Goal: Task Accomplishment & Management: Complete application form

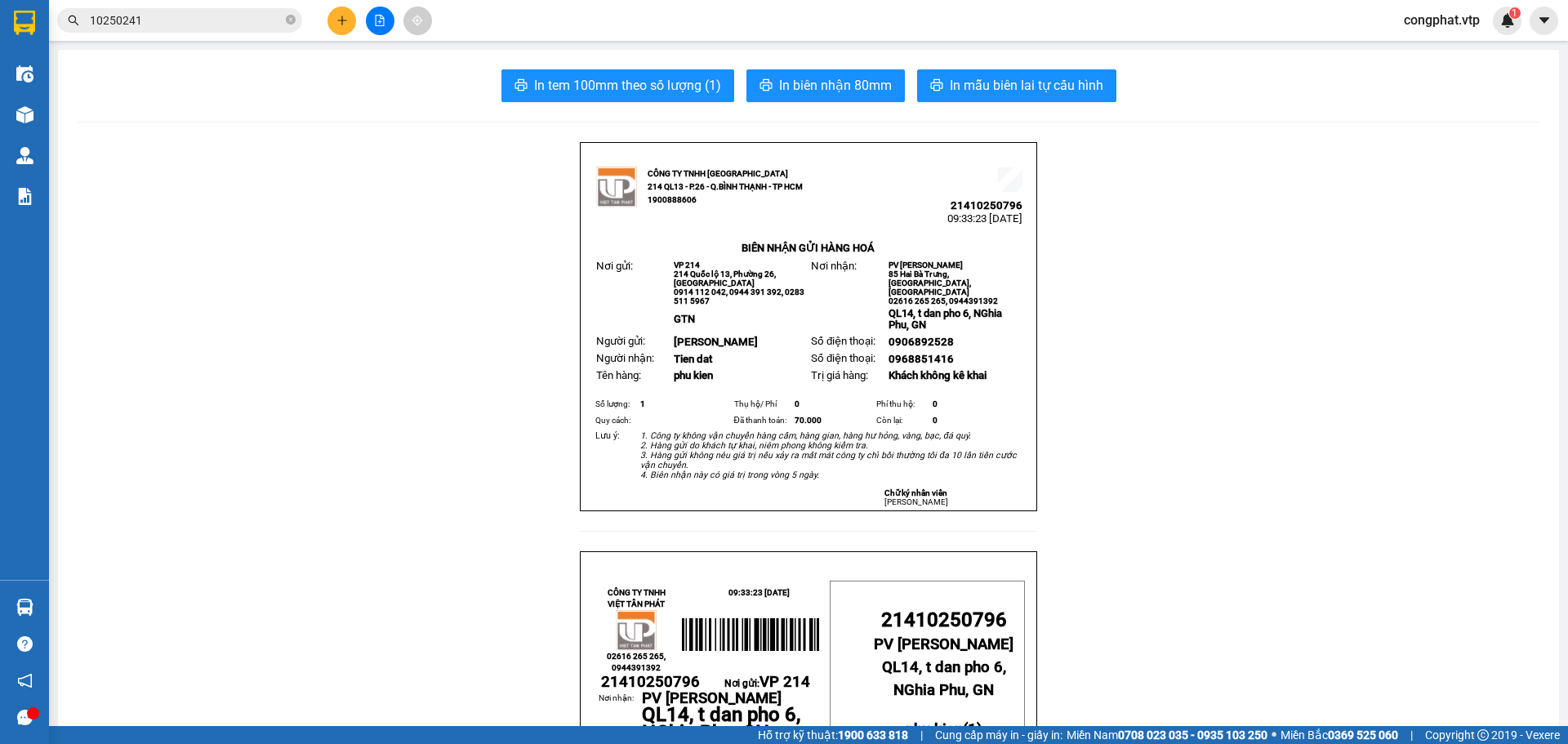
click at [350, 26] on button at bounding box center [341, 21] width 29 height 29
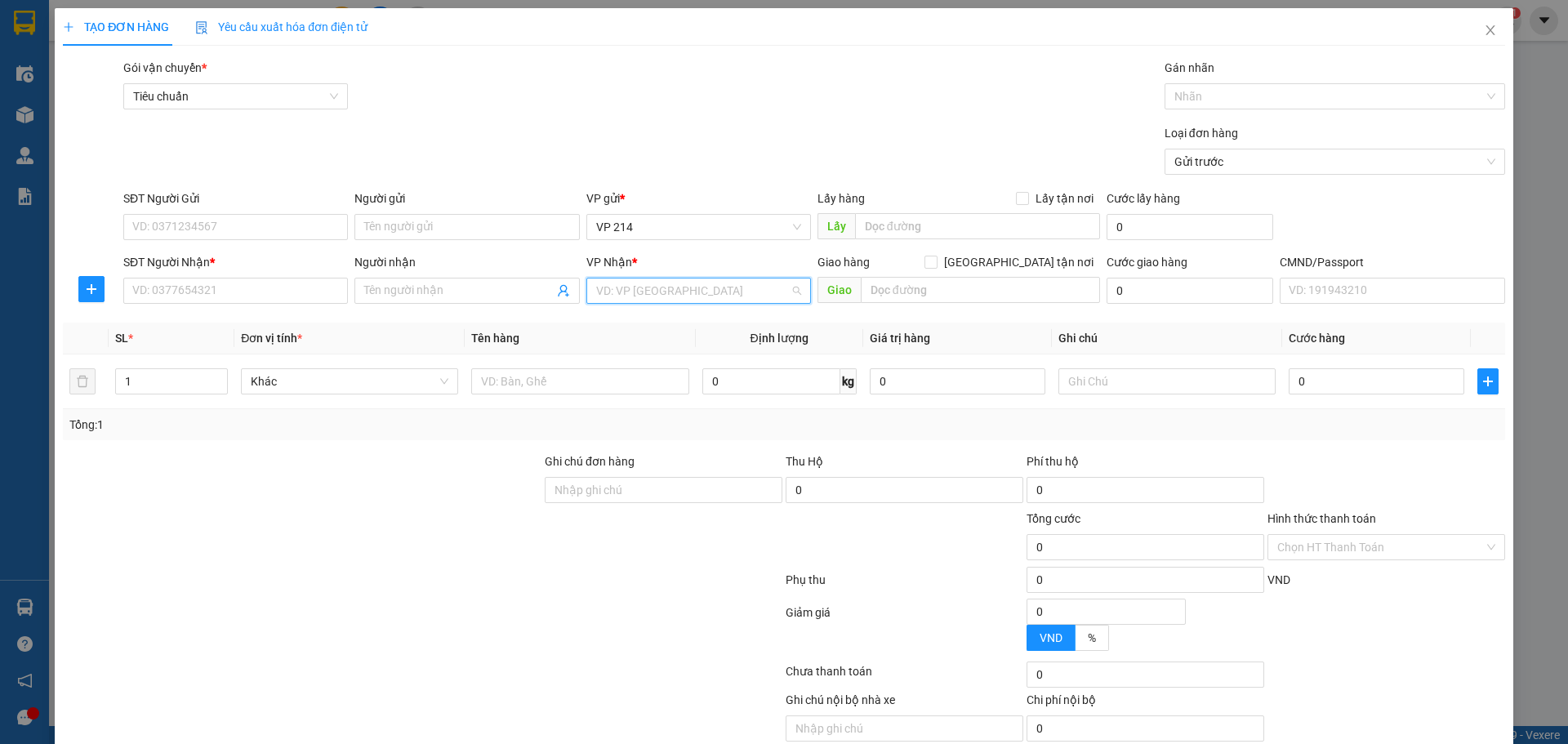
click at [690, 298] on input "search" at bounding box center [693, 291] width 193 height 24
drag, startPoint x: 165, startPoint y: 380, endPoint x: 0, endPoint y: 380, distance: 165.0
click at [0, 382] on div "TẠO ĐƠN HÀNG Yêu cầu xuất hóa đơn điện tử Transit Pickup Surcharge Ids Transit …" at bounding box center [784, 372] width 1568 height 744
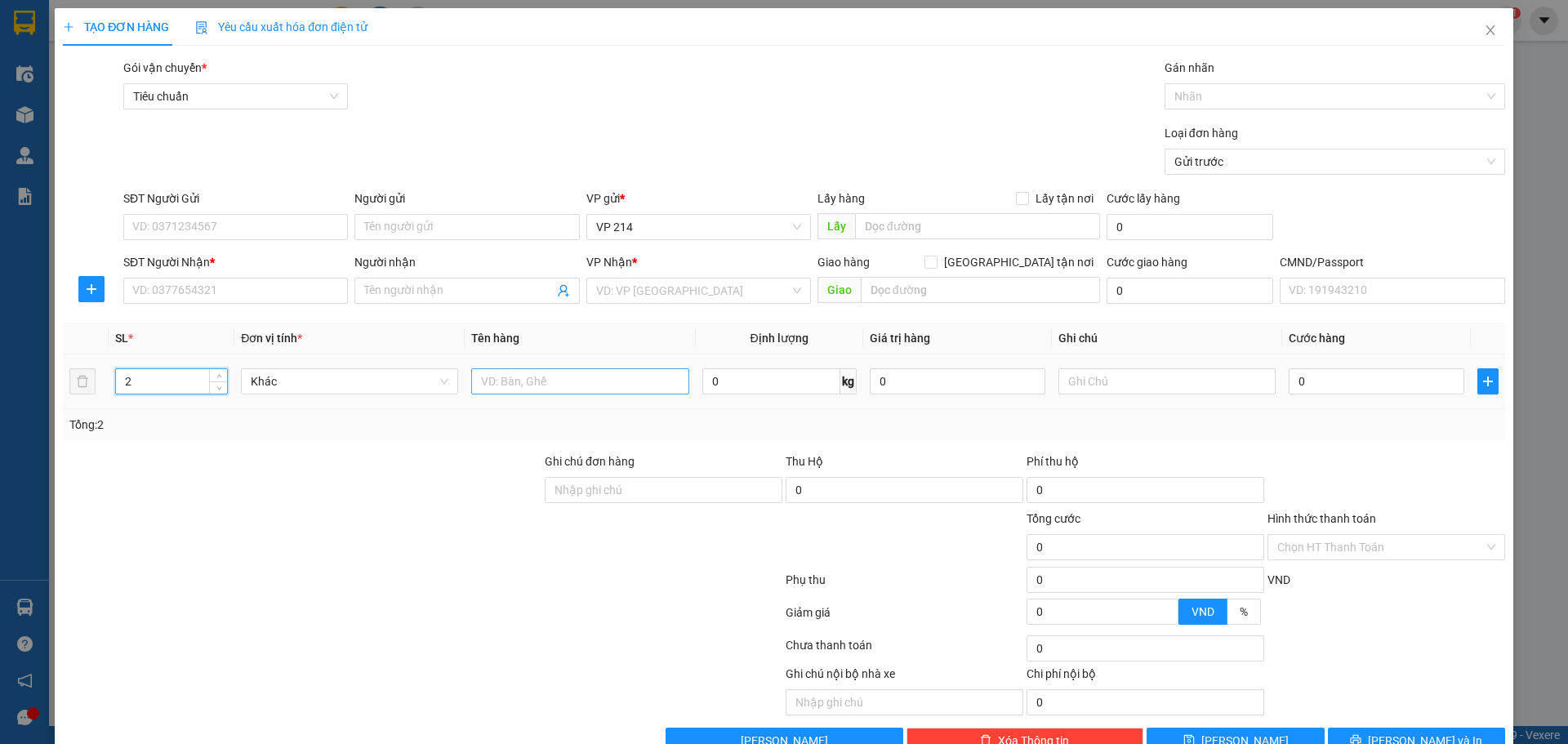
type input "2"
click at [561, 387] on input "text" at bounding box center [580, 381] width 218 height 26
type input "hóa chất"
click at [1170, 385] on input "text" at bounding box center [1168, 381] width 218 height 26
type input "xô"
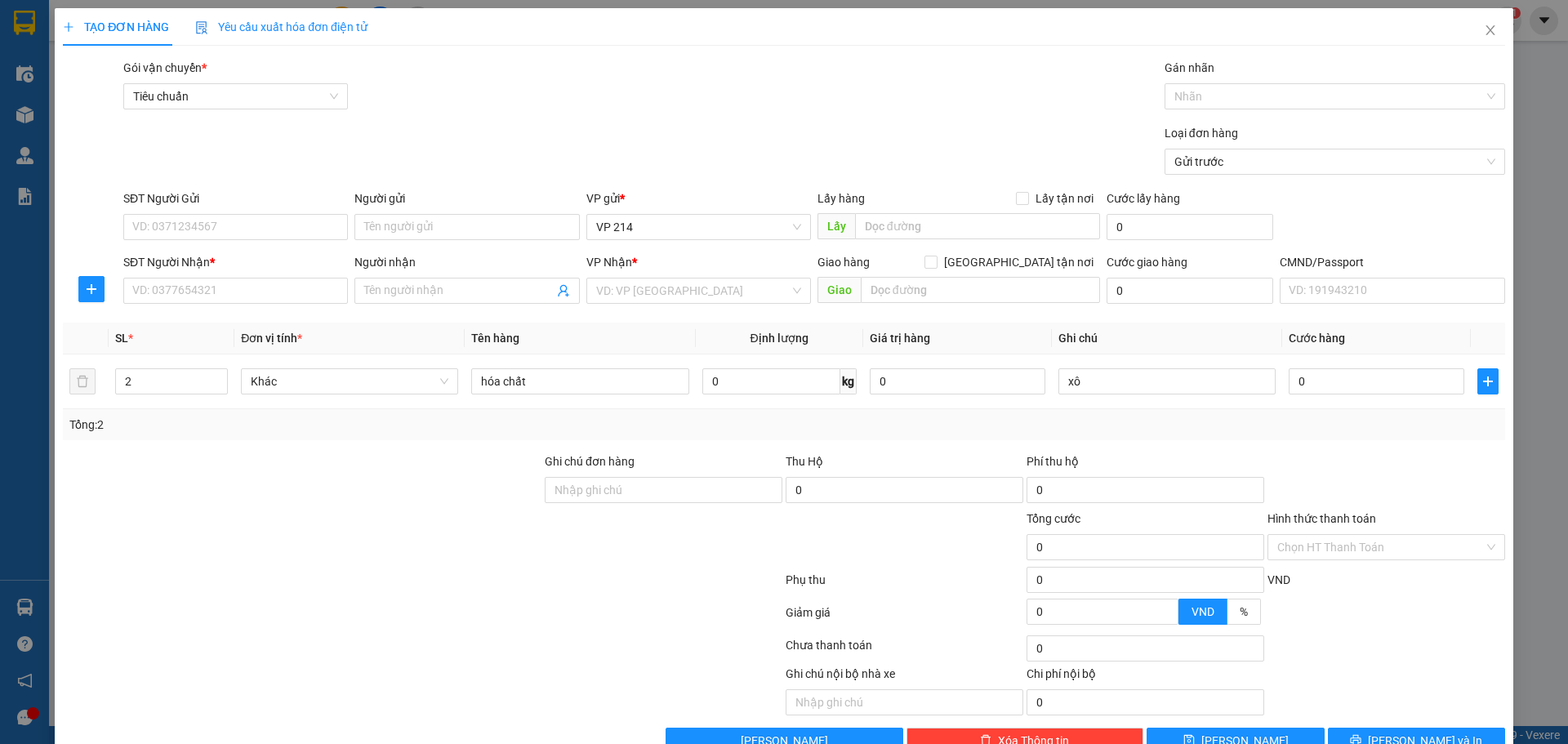
click at [310, 212] on div "SĐT Người Gửi" at bounding box center [236, 202] width 224 height 24
click at [298, 220] on input "SĐT Người Gửi" at bounding box center [236, 227] width 224 height 26
type input "0934153907"
click at [218, 296] on input "SĐT Người Nhận *" at bounding box center [236, 291] width 224 height 26
type input "0946454848"
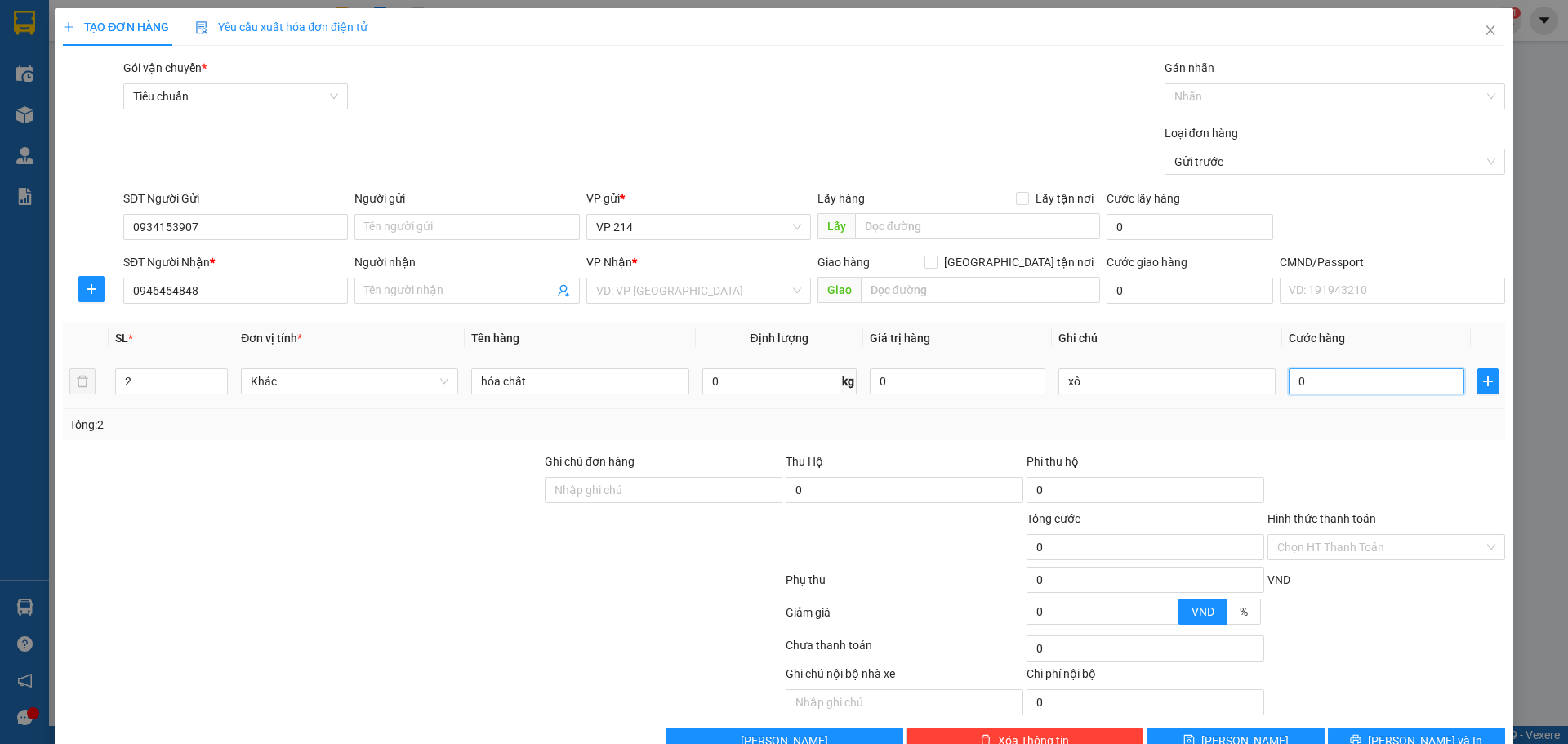
click at [1303, 377] on input "0" at bounding box center [1377, 381] width 176 height 26
type input "1"
type input "14"
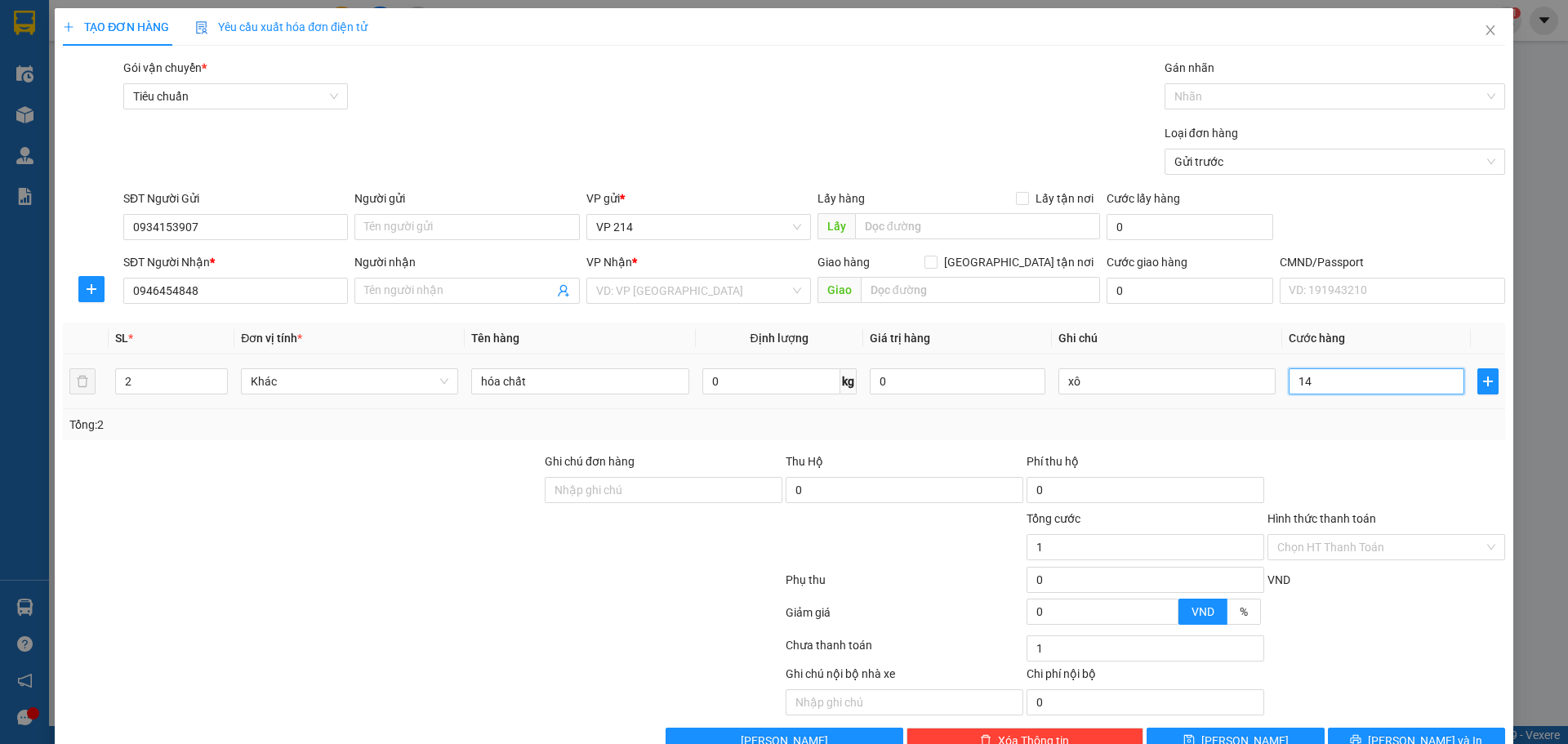
type input "14"
type input "140"
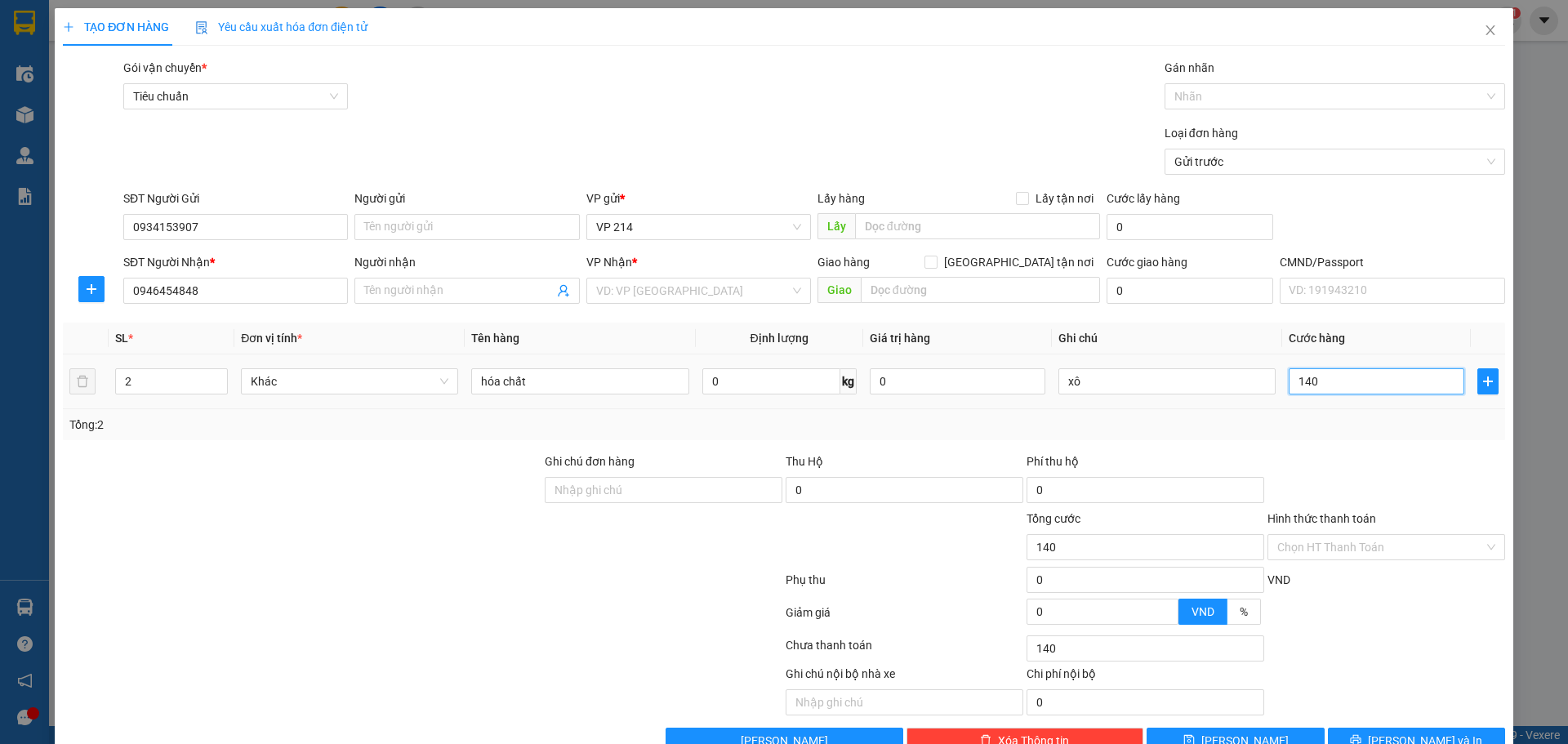
type input "1.400"
type input "14.000"
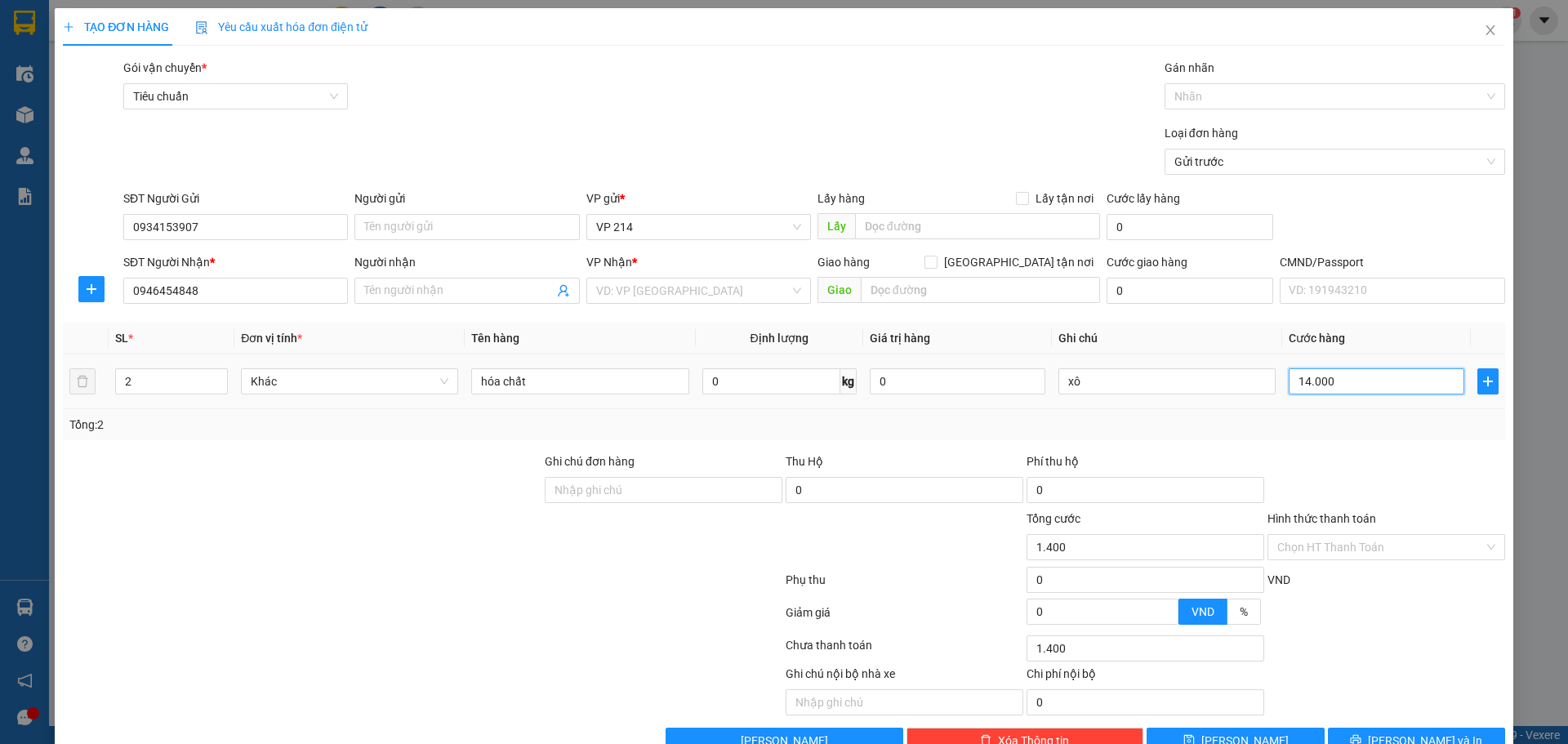
type input "14.000"
type input "140.000"
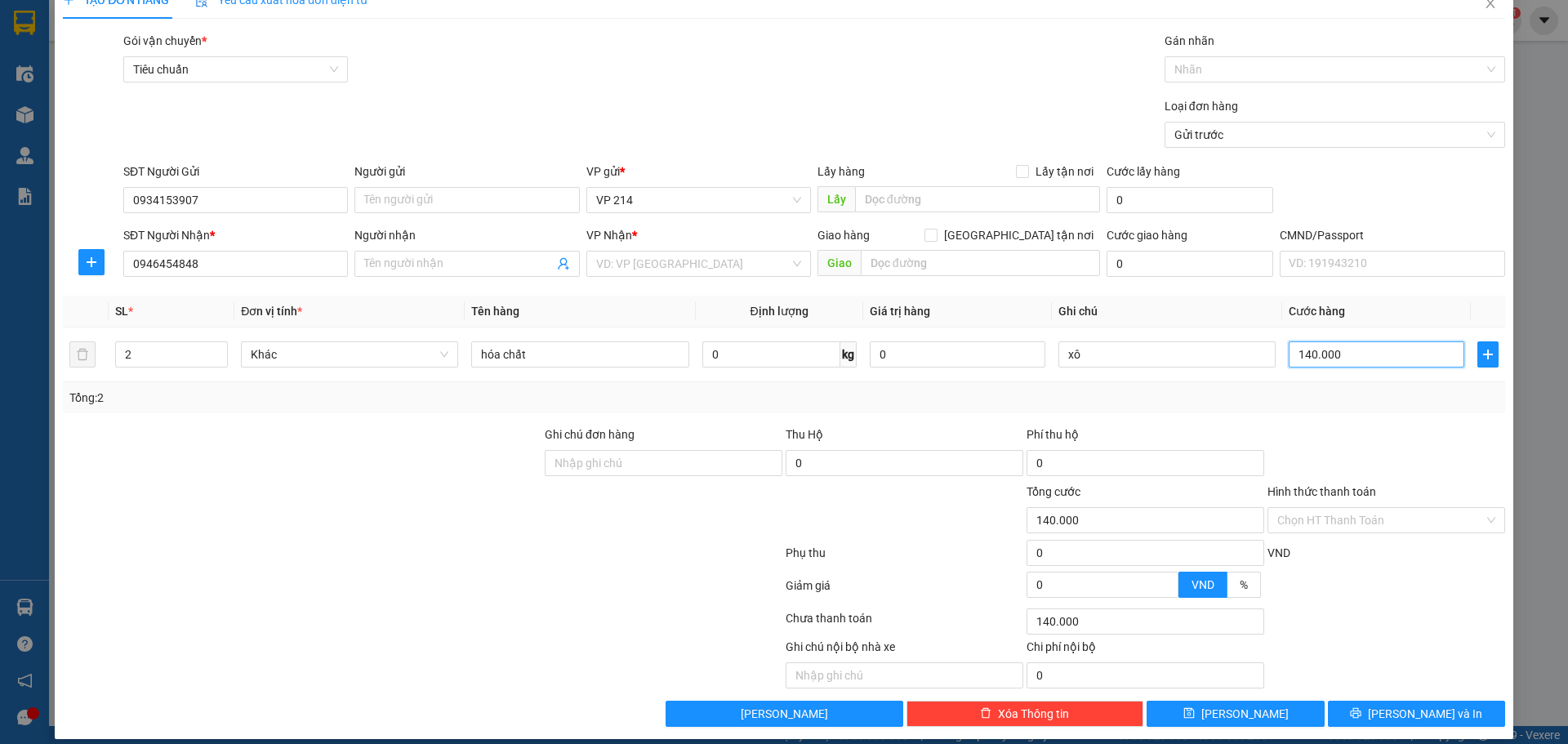
scroll to position [42, 0]
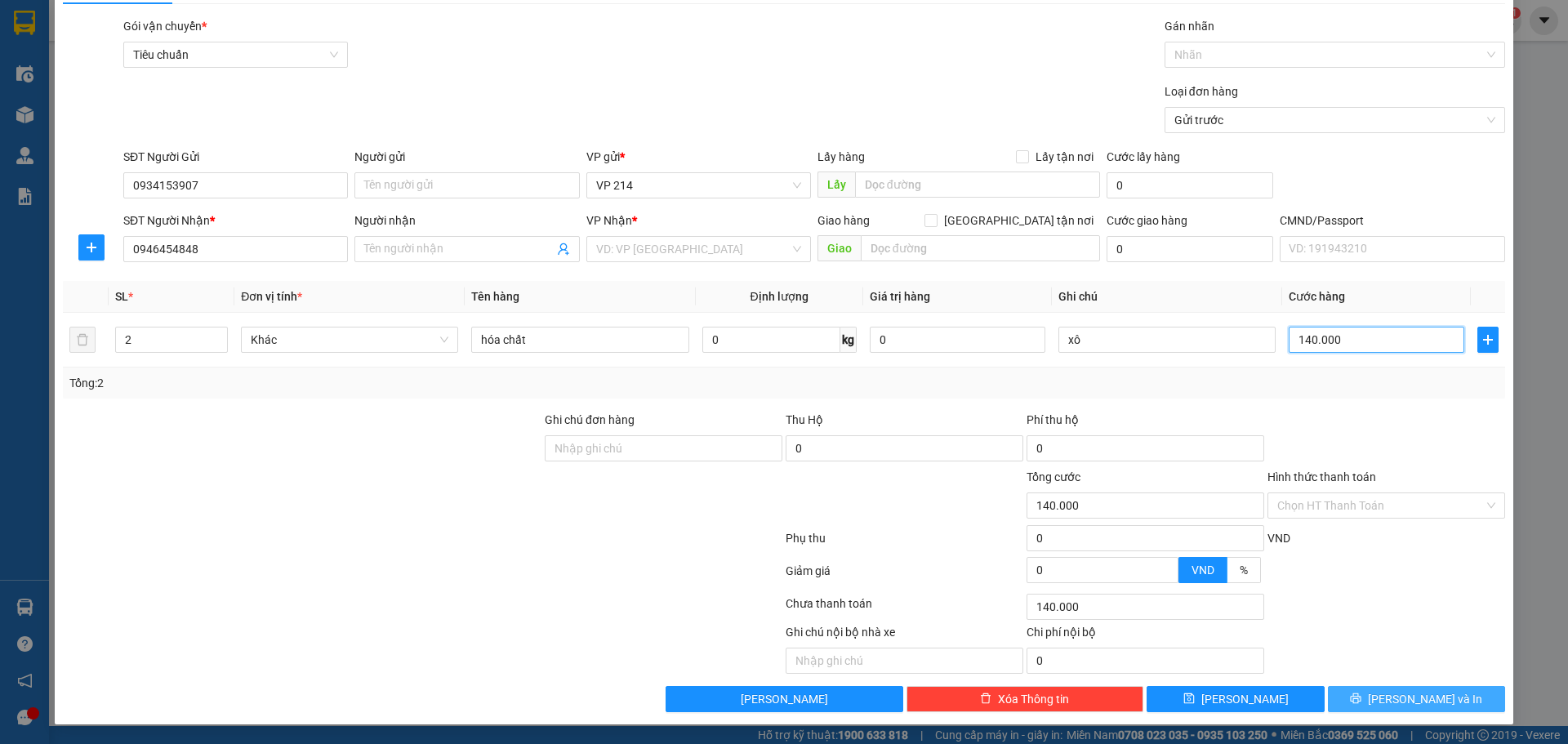
type input "140.000"
click at [1389, 692] on button "[PERSON_NAME] và In" at bounding box center [1417, 700] width 178 height 26
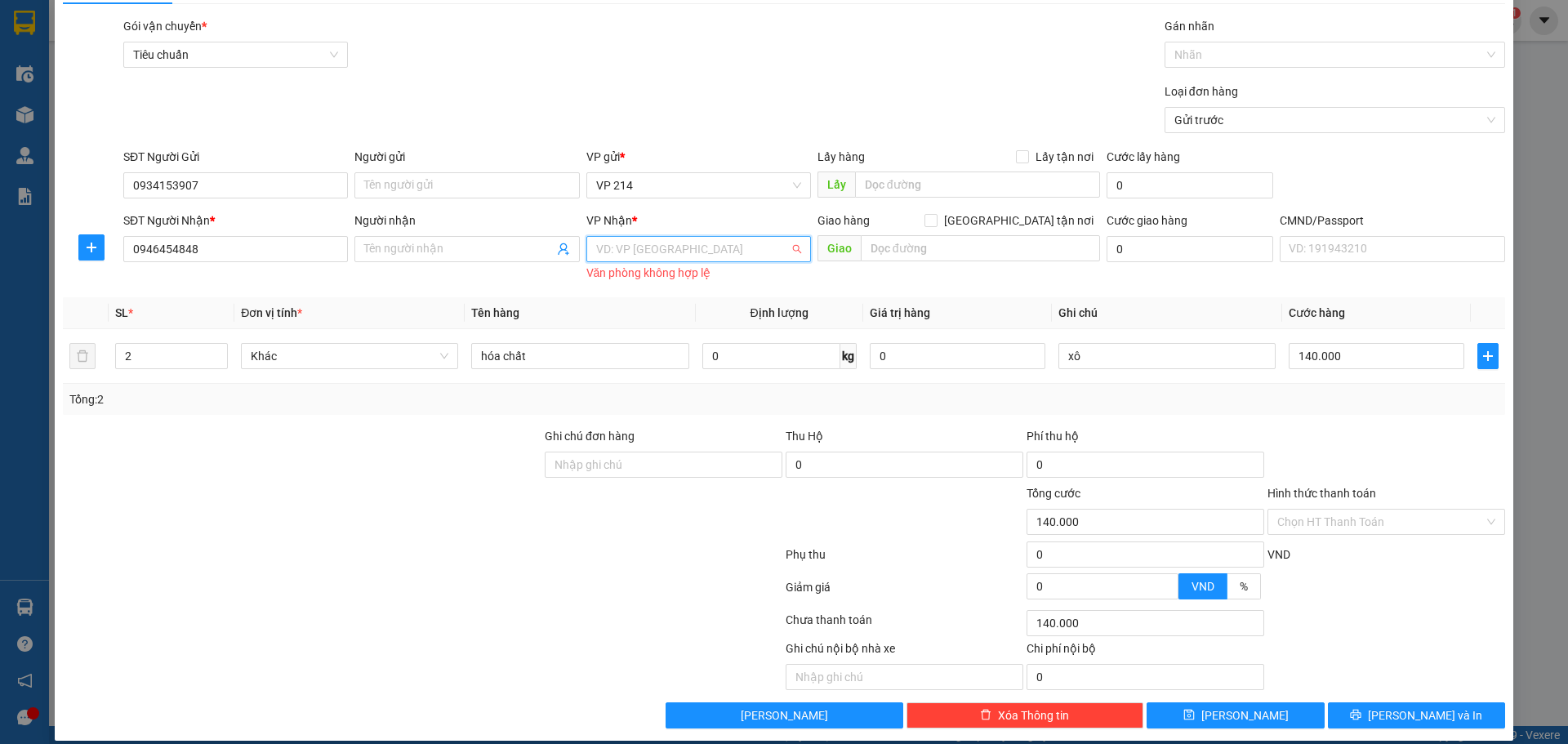
click at [717, 243] on input "search" at bounding box center [693, 249] width 193 height 24
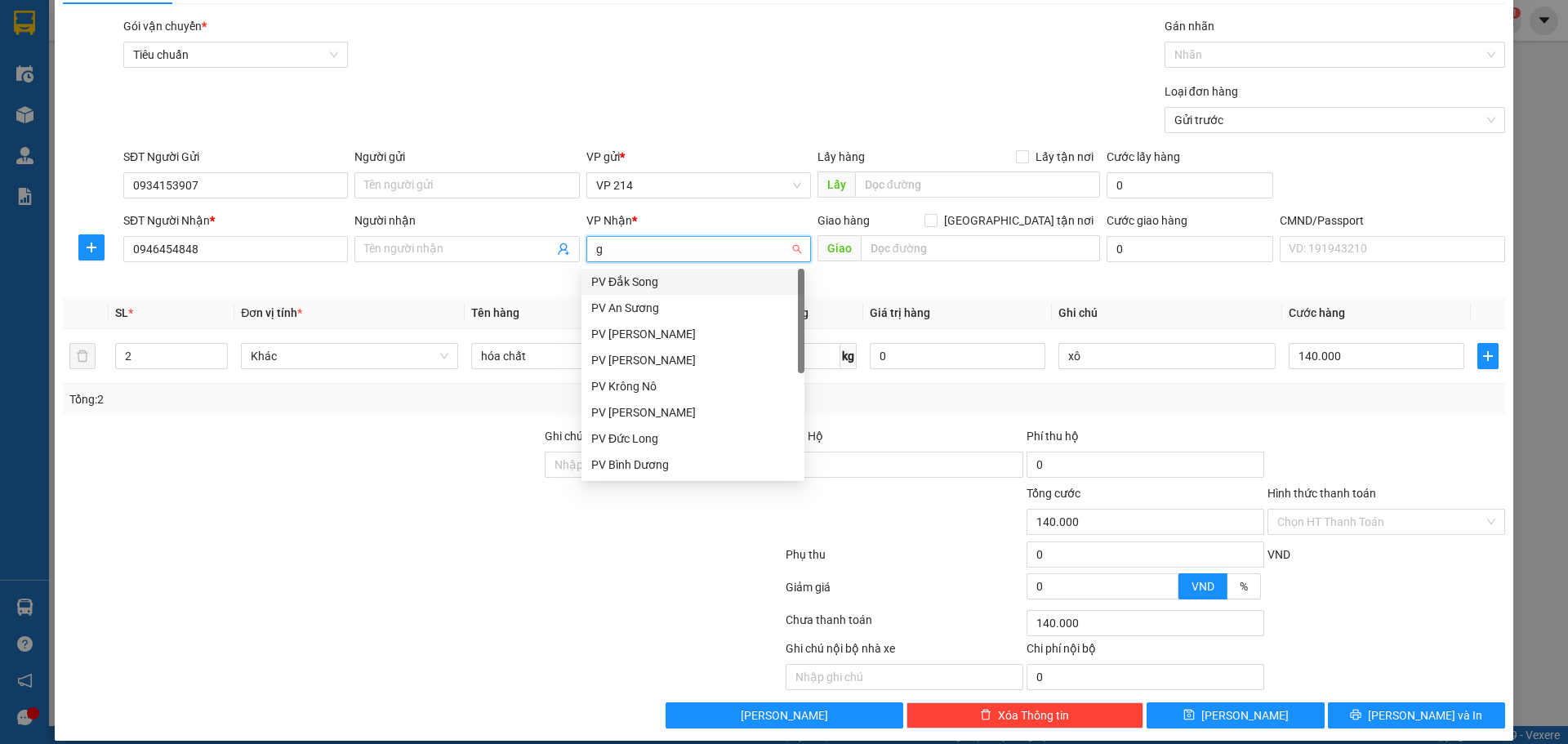
type input "gn"
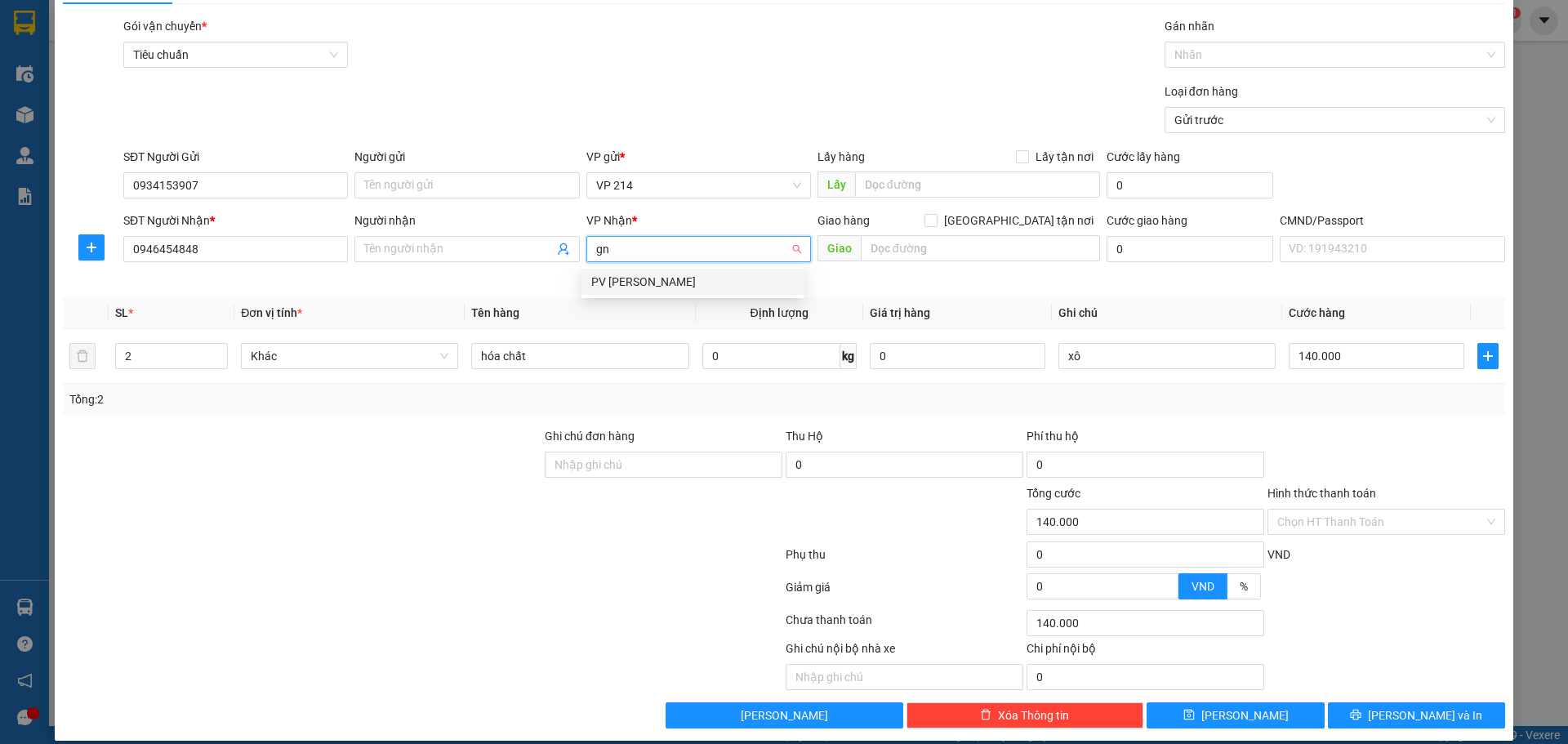
click at [727, 286] on div "PV [PERSON_NAME]" at bounding box center [694, 282] width 204 height 18
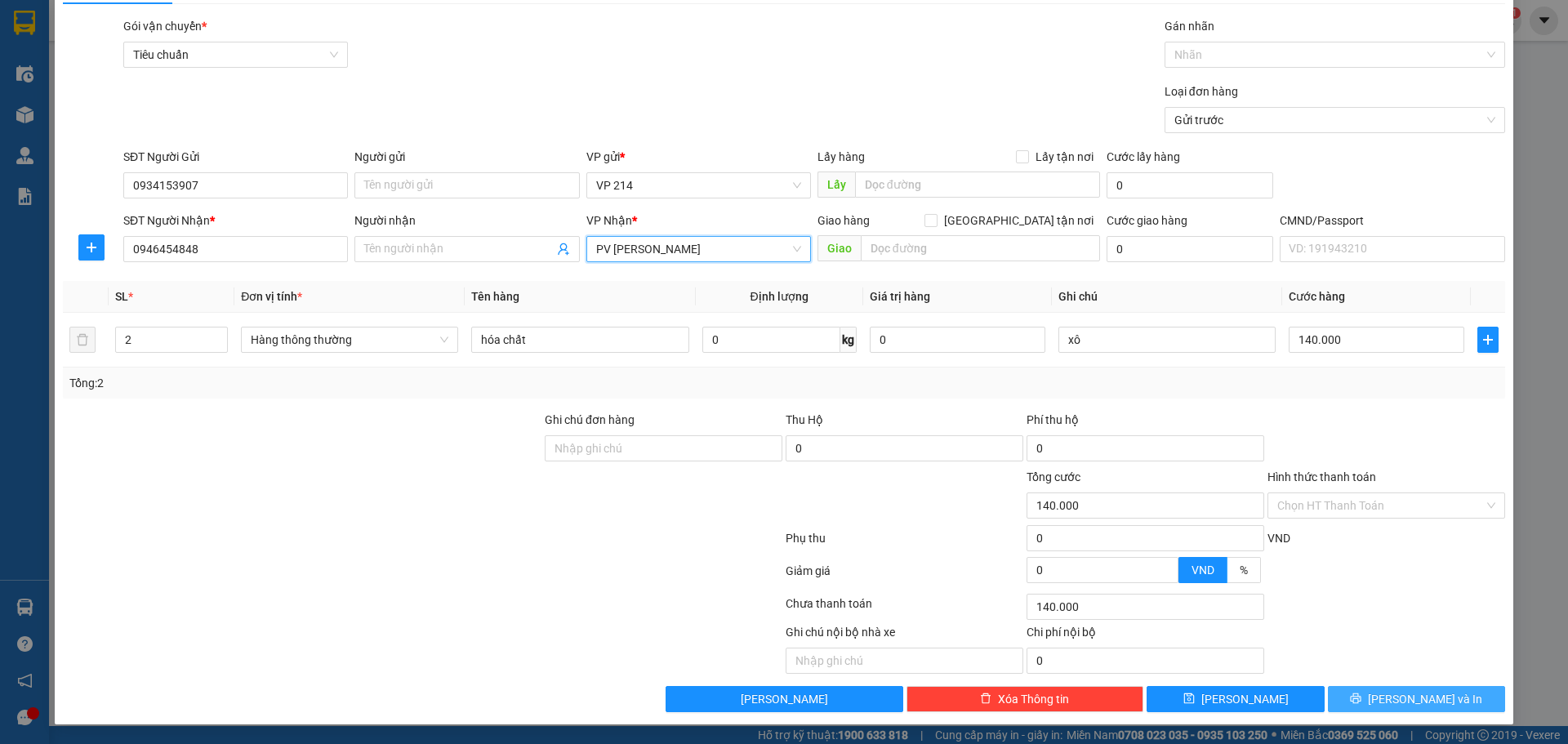
click at [1385, 703] on button "[PERSON_NAME] và In" at bounding box center [1417, 700] width 178 height 26
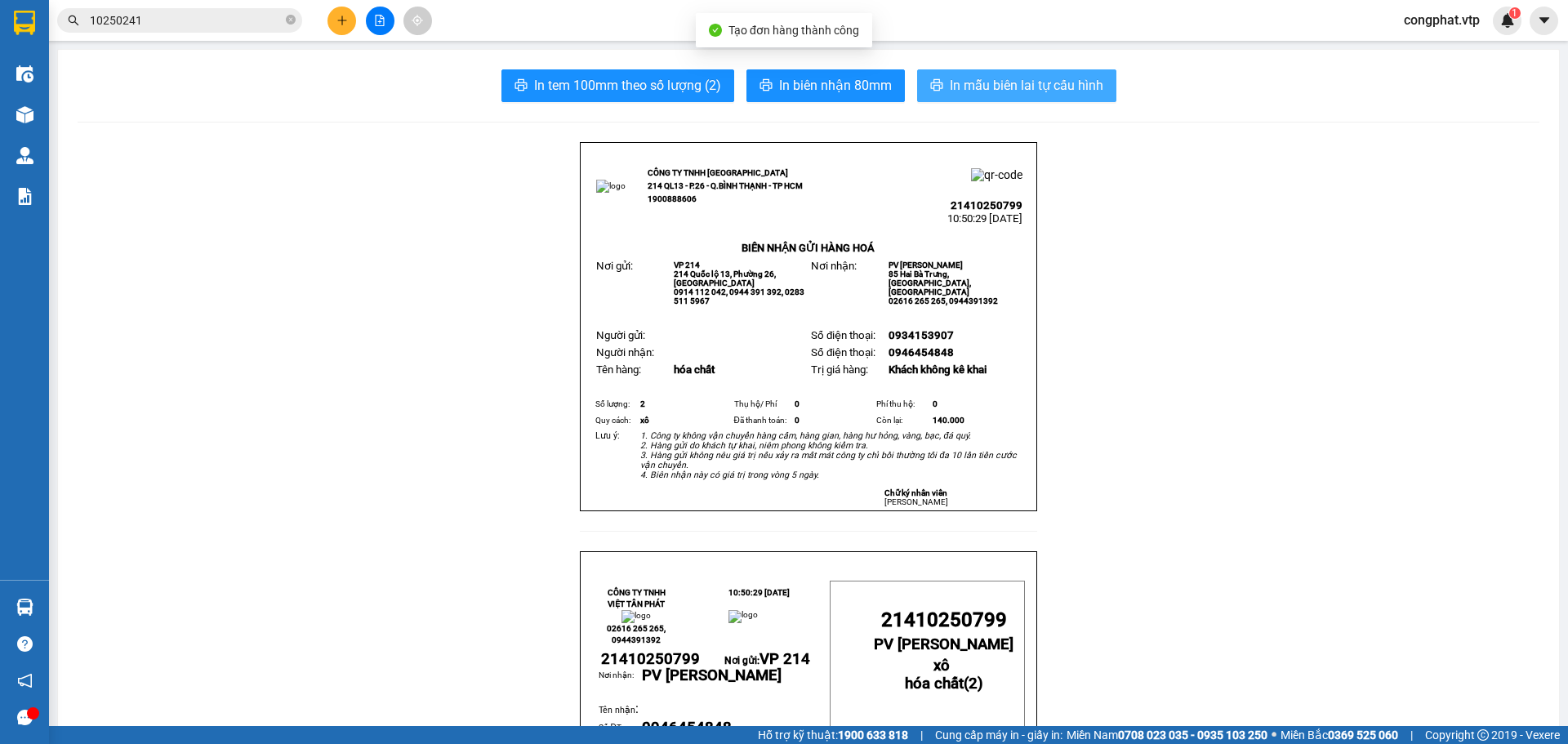
click at [1065, 82] on span "In mẫu biên lai tự cấu hình" at bounding box center [1027, 84] width 153 height 20
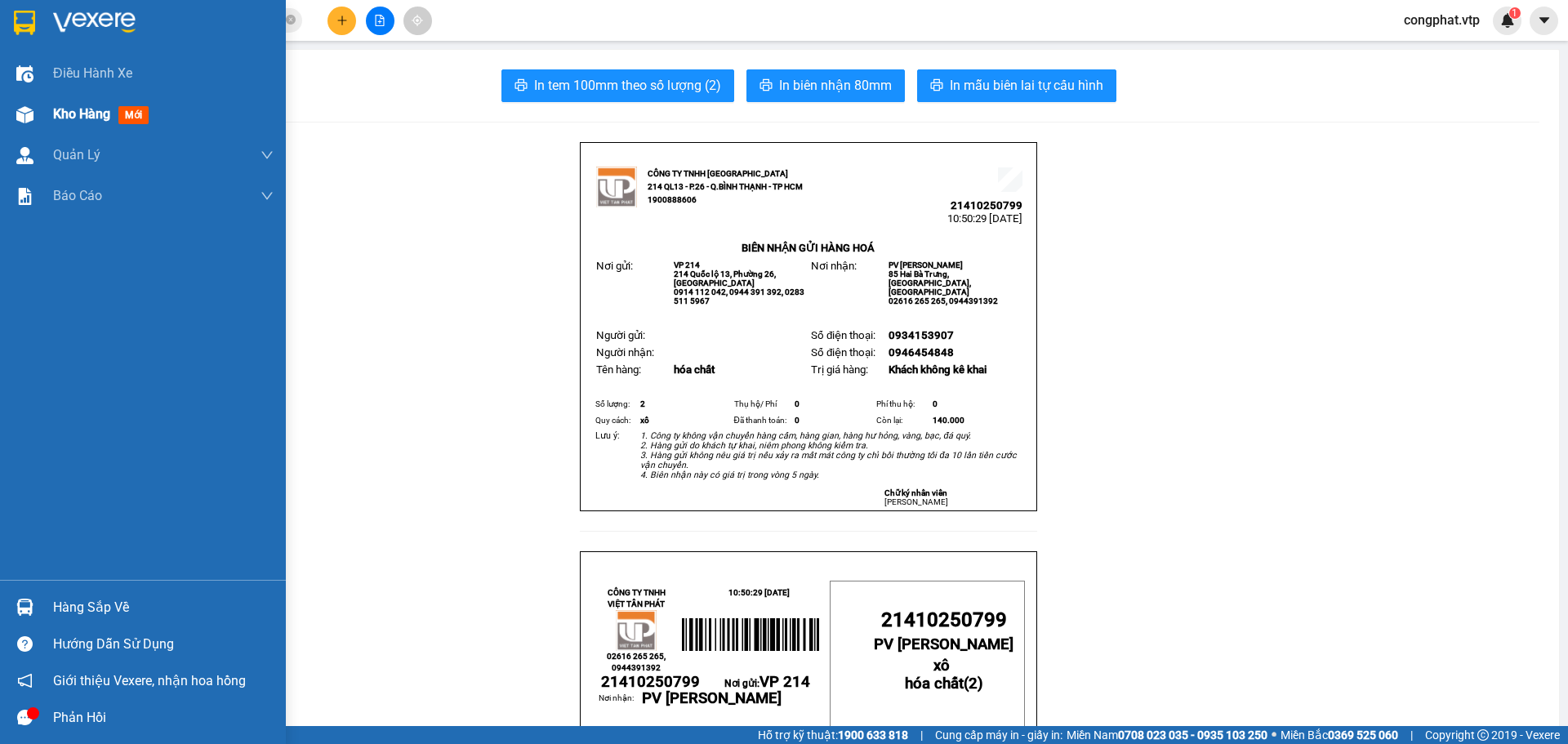
click at [42, 129] on div "Kho hàng mới" at bounding box center [143, 114] width 286 height 41
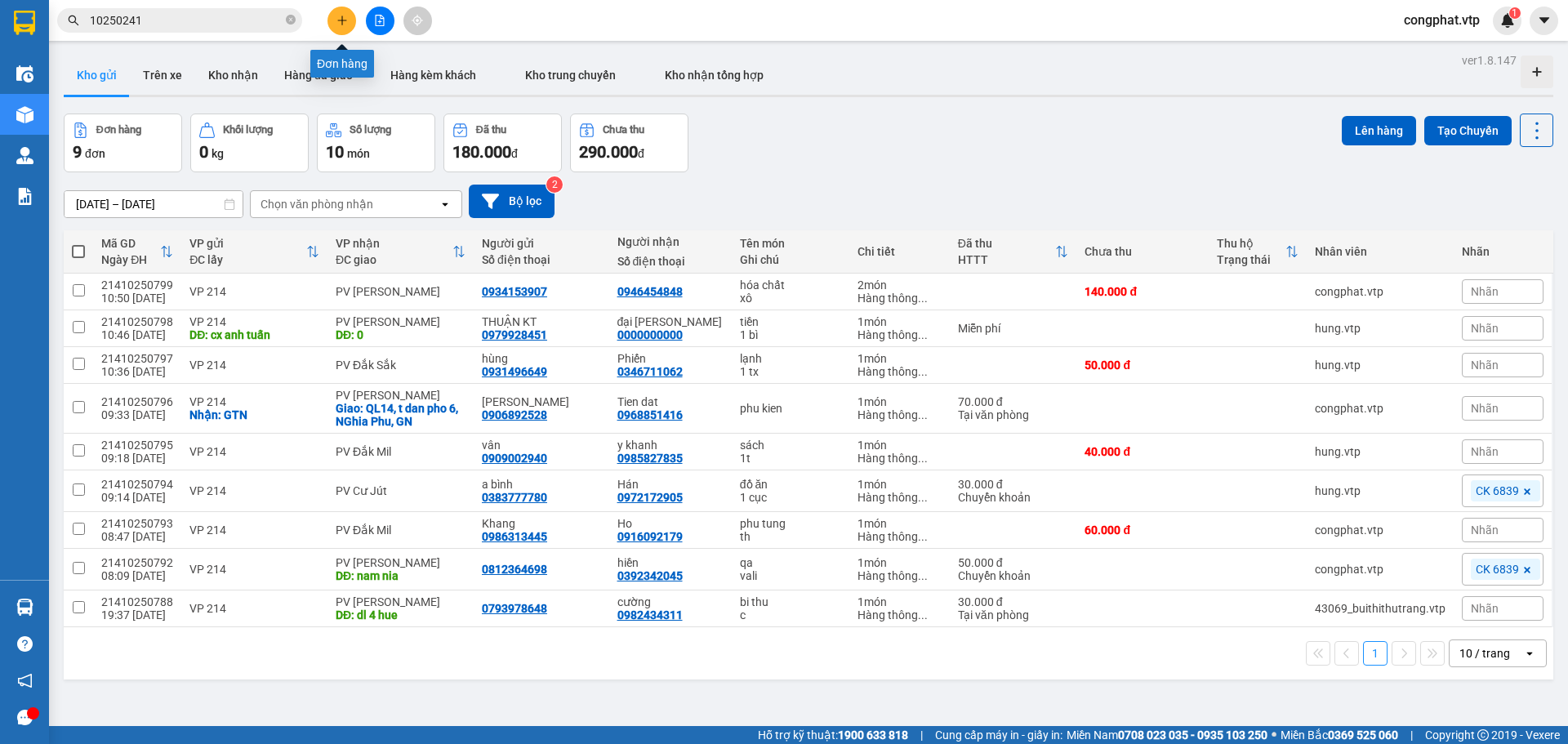
click at [345, 23] on icon "plus" at bounding box center [342, 20] width 11 height 11
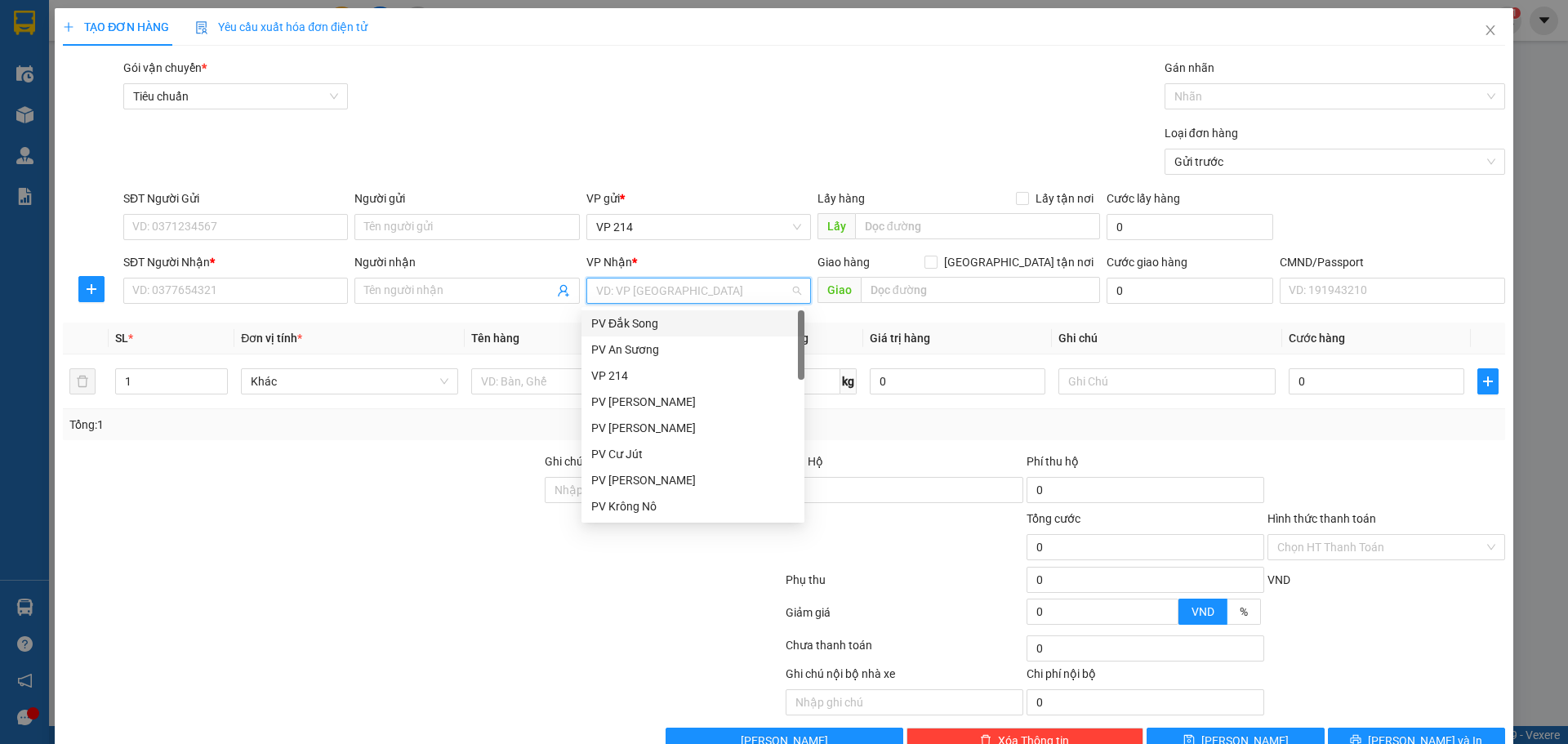
click at [711, 299] on input "search" at bounding box center [693, 291] width 193 height 24
type input "gn"
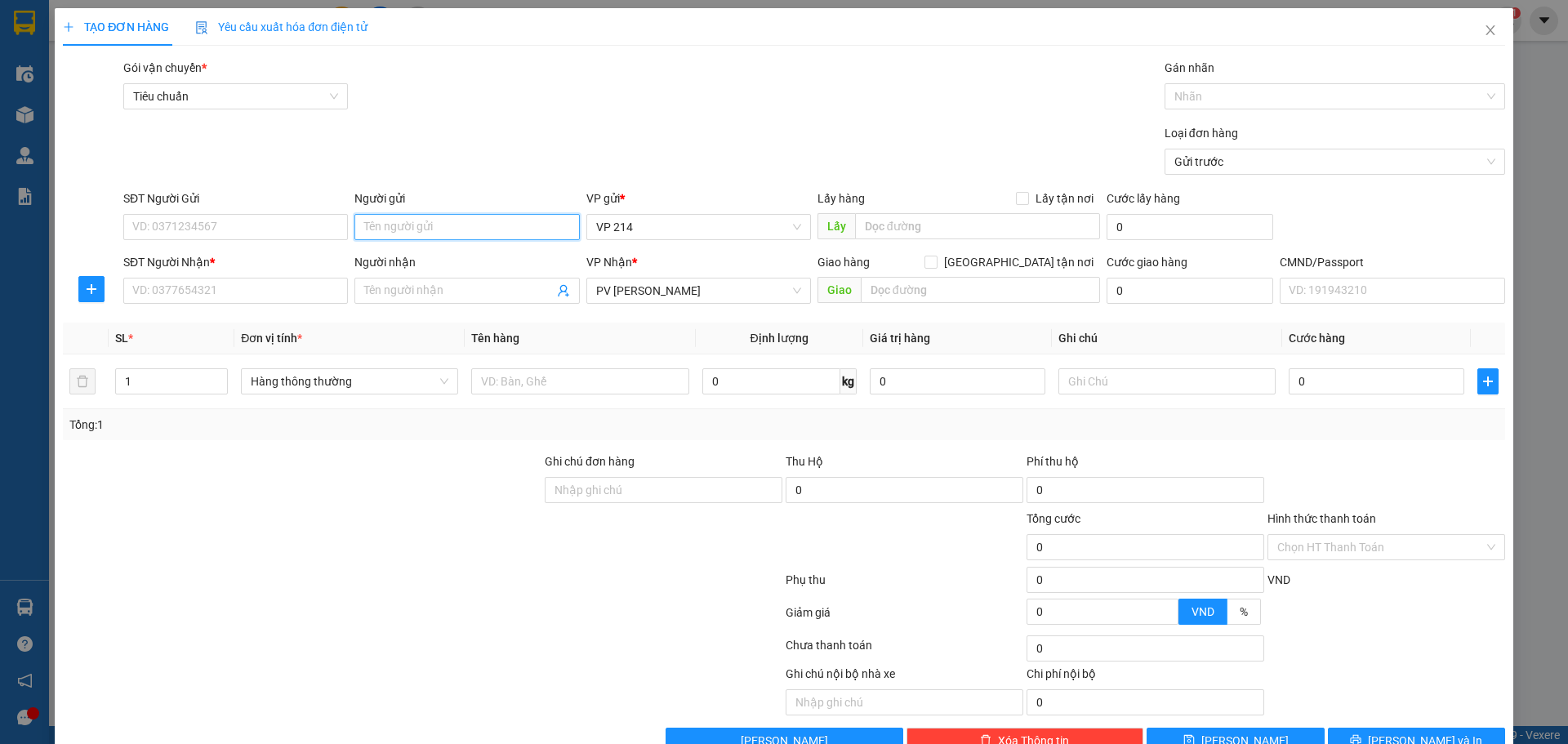
click at [424, 229] on input "Người gửi" at bounding box center [466, 227] width 224 height 26
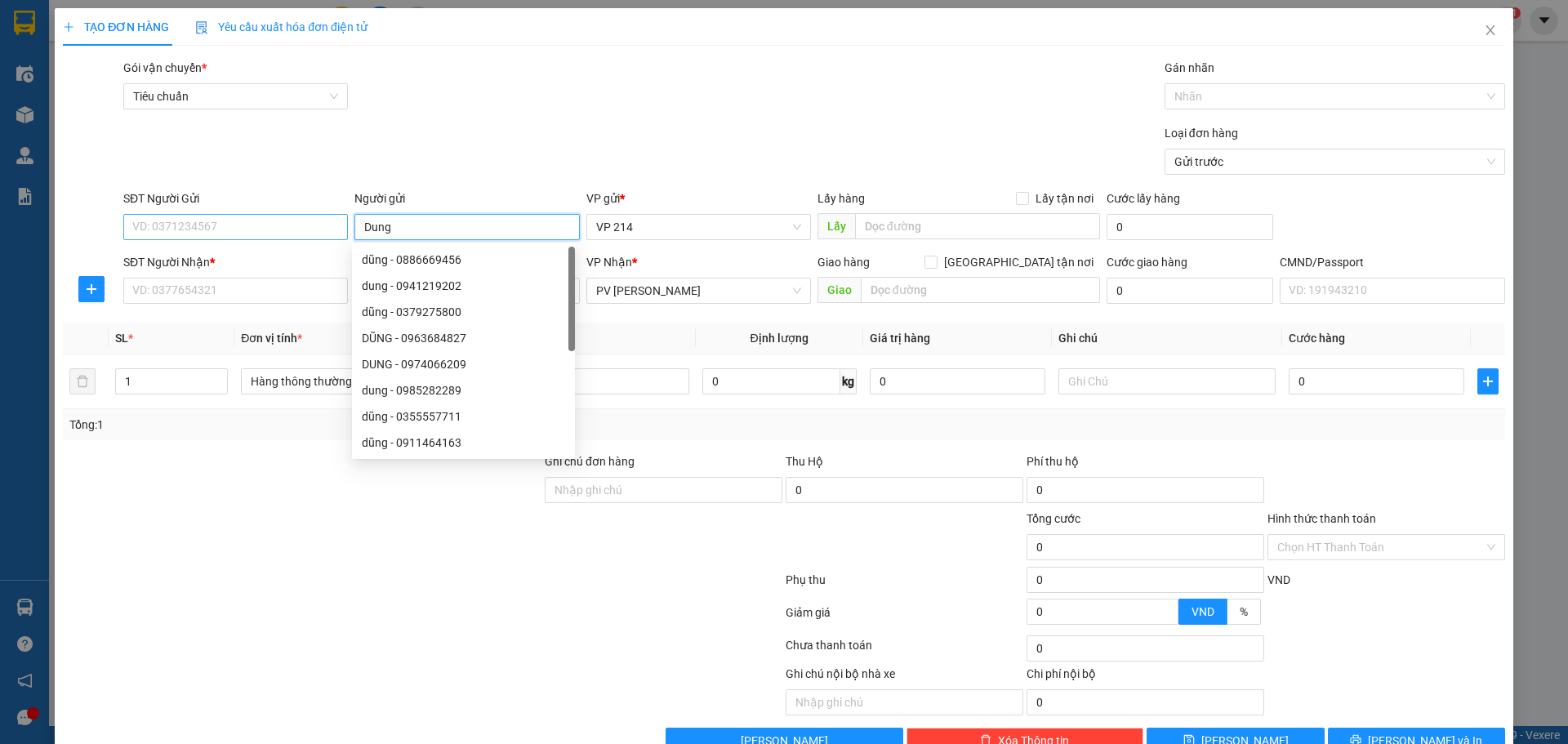
type input "Dung"
click at [199, 223] on input "SĐT Người Gửi" at bounding box center [236, 227] width 224 height 26
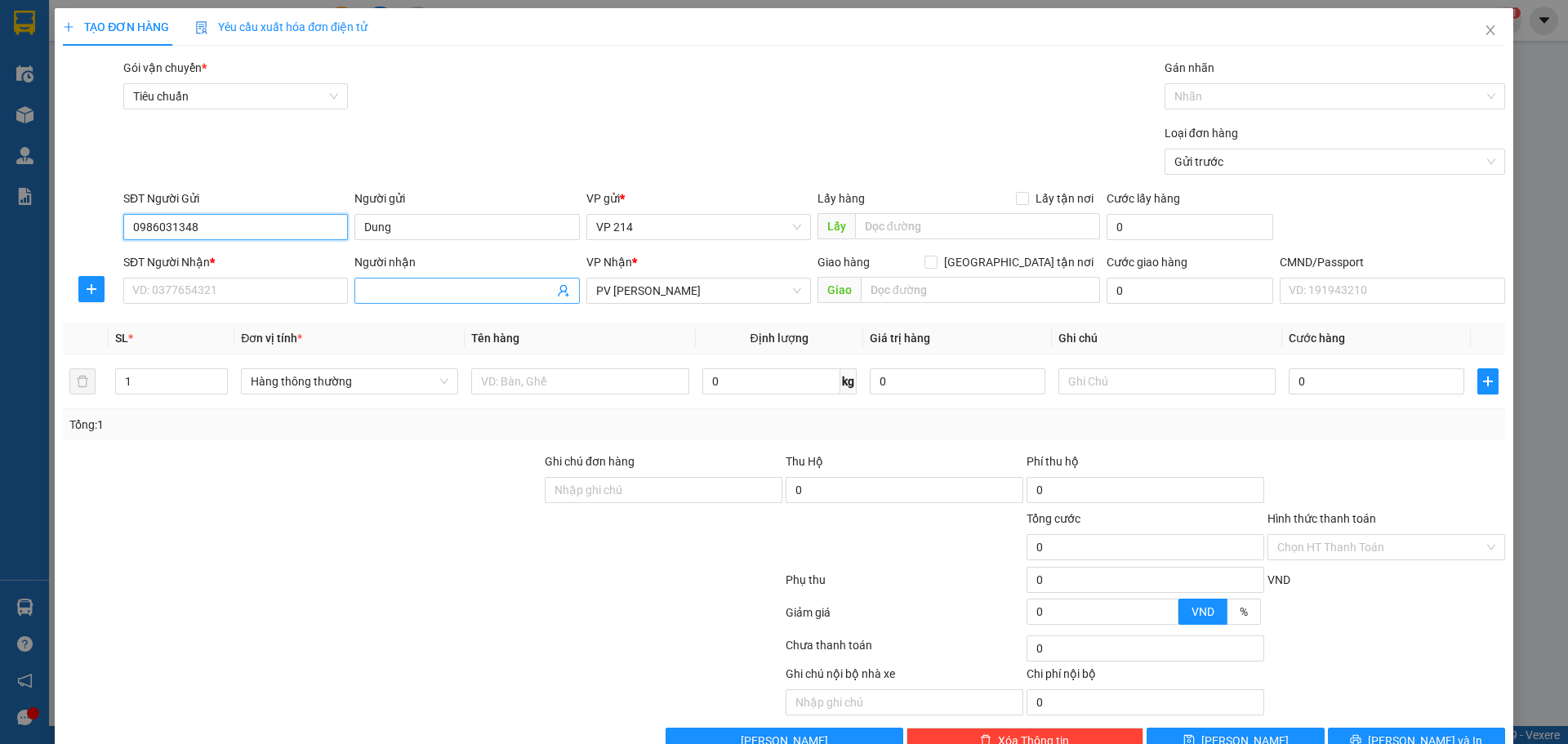
type input "0986031348"
click at [410, 285] on input "Người nhận" at bounding box center [459, 291] width 189 height 18
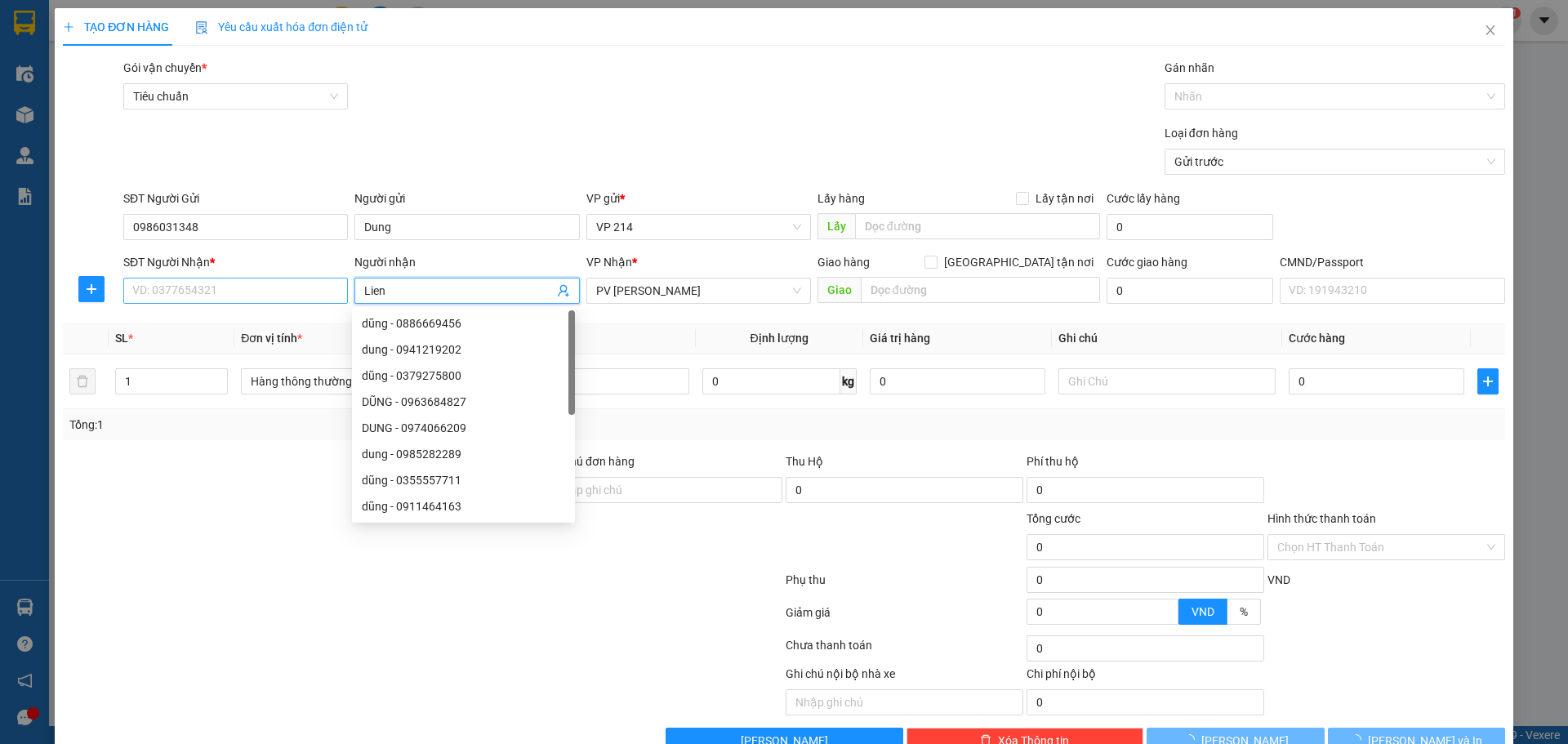
type input "Lien"
click at [298, 295] on input "SĐT Người Nhận *" at bounding box center [236, 291] width 224 height 26
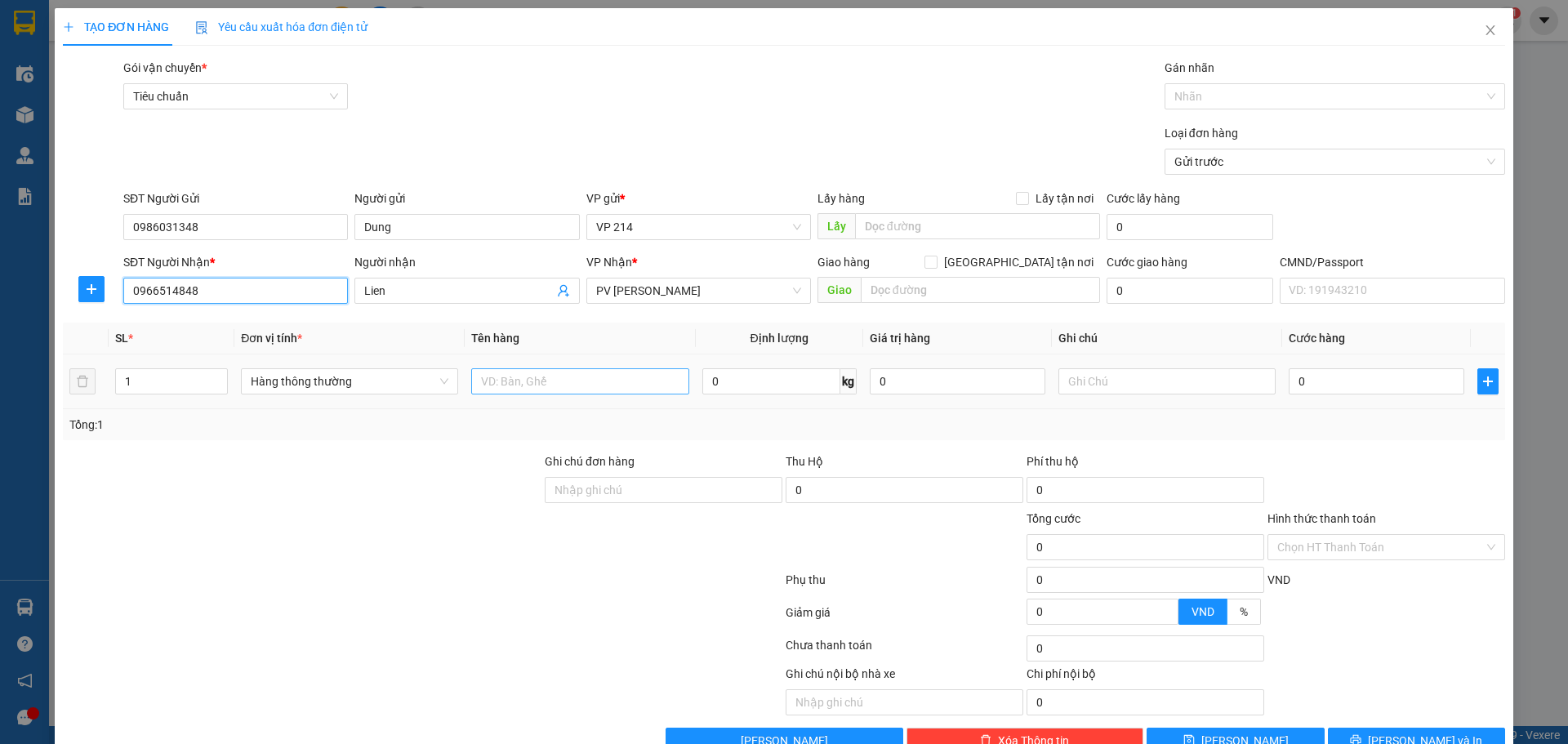
type input "0966514848"
click at [494, 385] on input "text" at bounding box center [580, 381] width 218 height 26
type input "duong"
type input "th"
click at [1328, 383] on input "0" at bounding box center [1377, 381] width 176 height 26
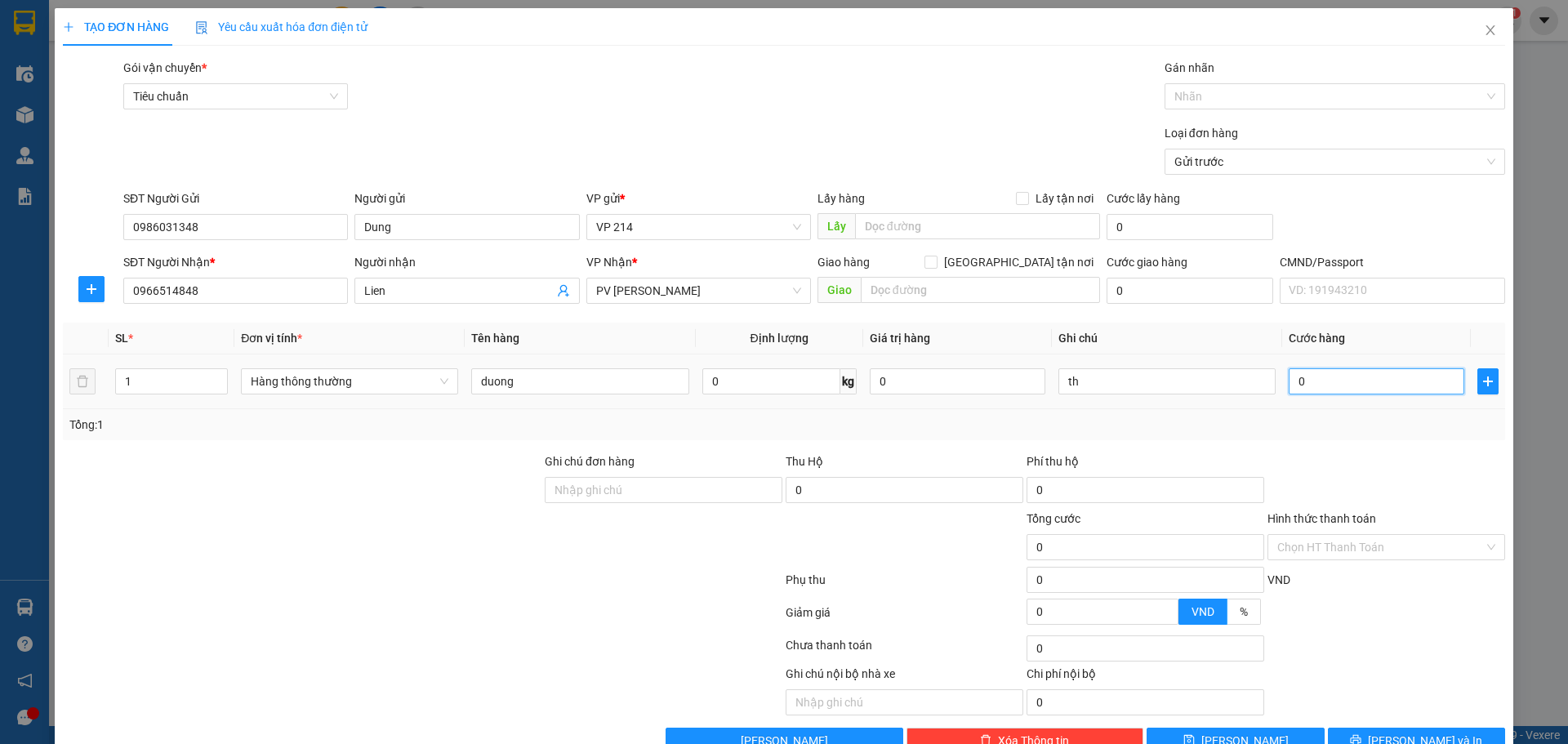
type input "5"
type input "50"
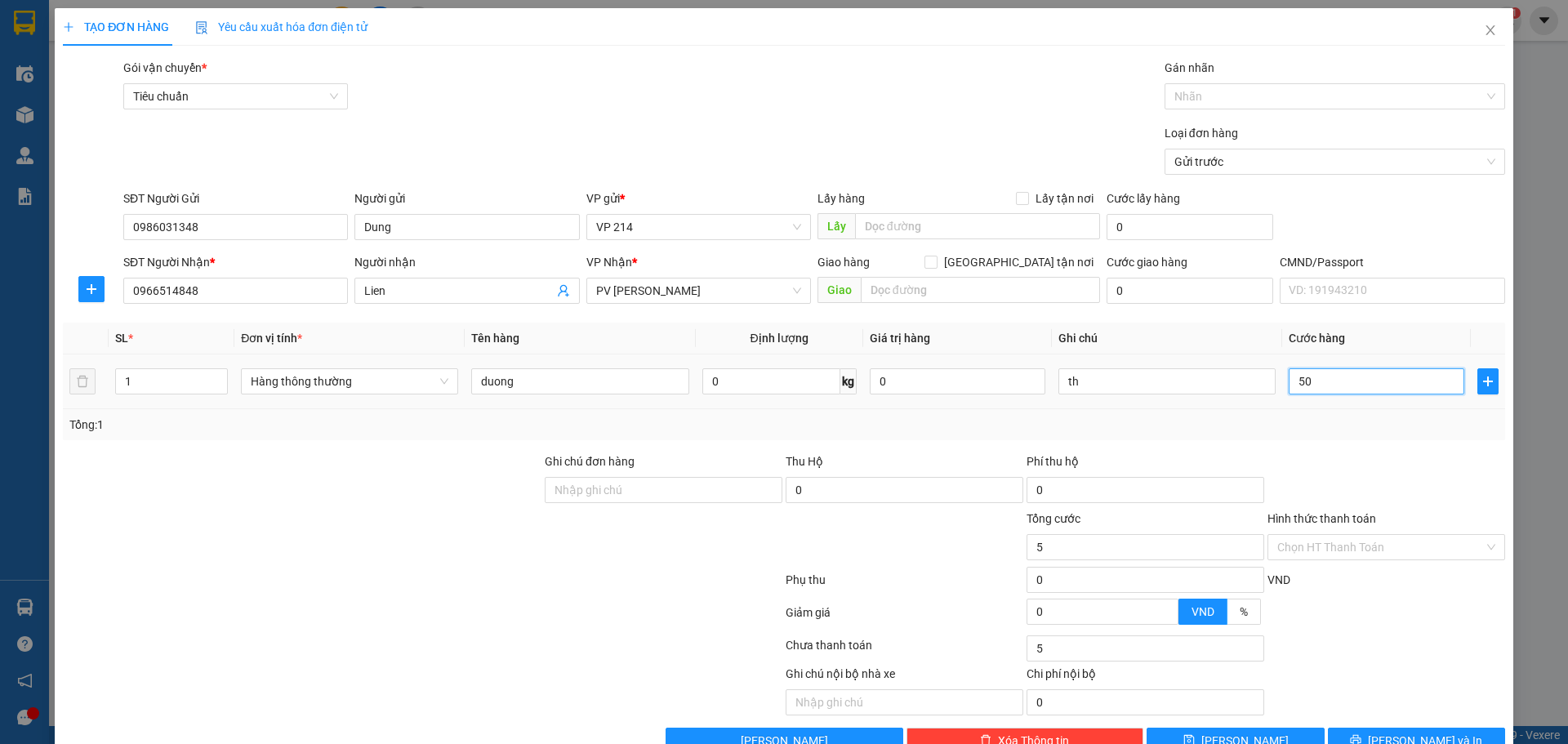
type input "50"
type input "500"
type input "5.000"
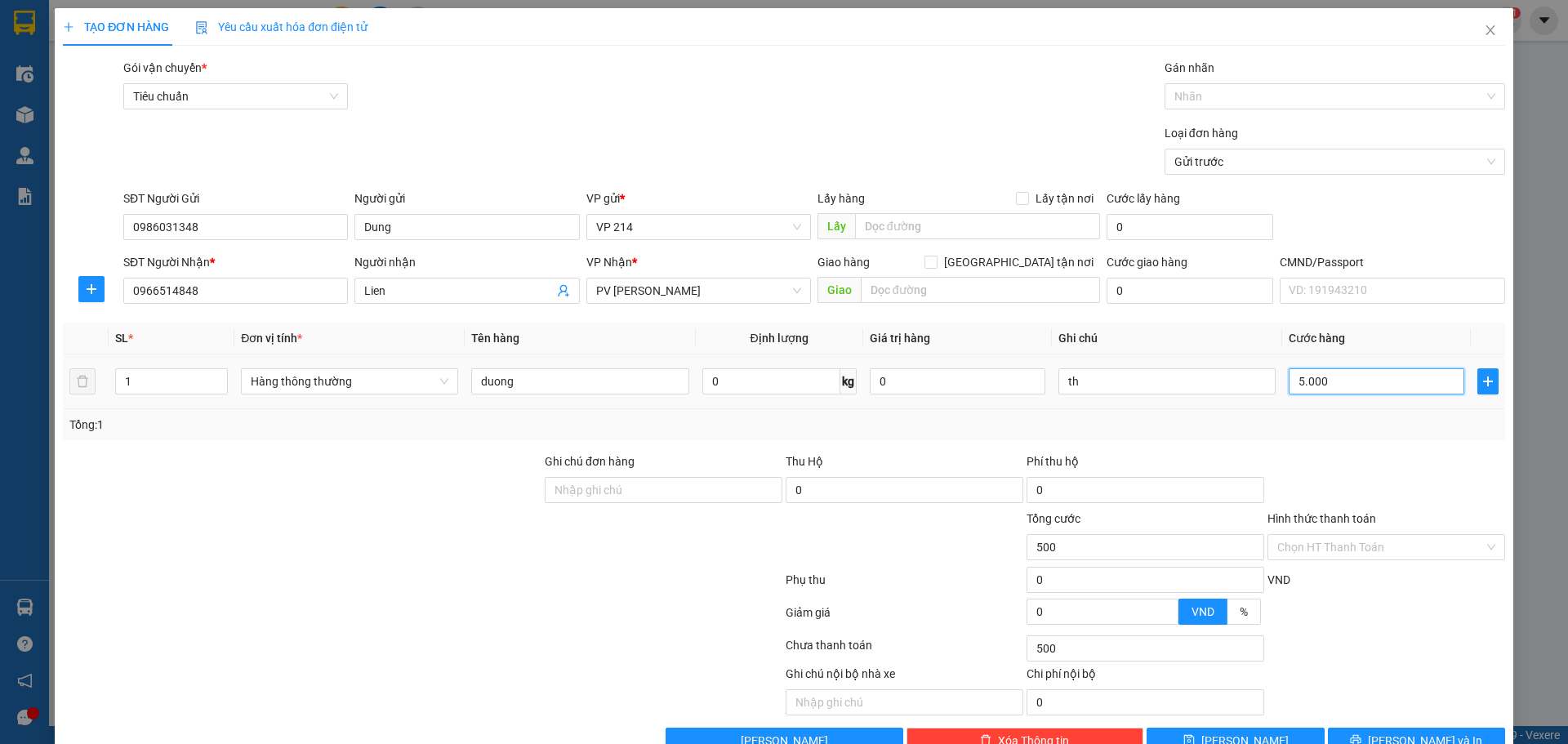
type input "5.000"
type input "50.000"
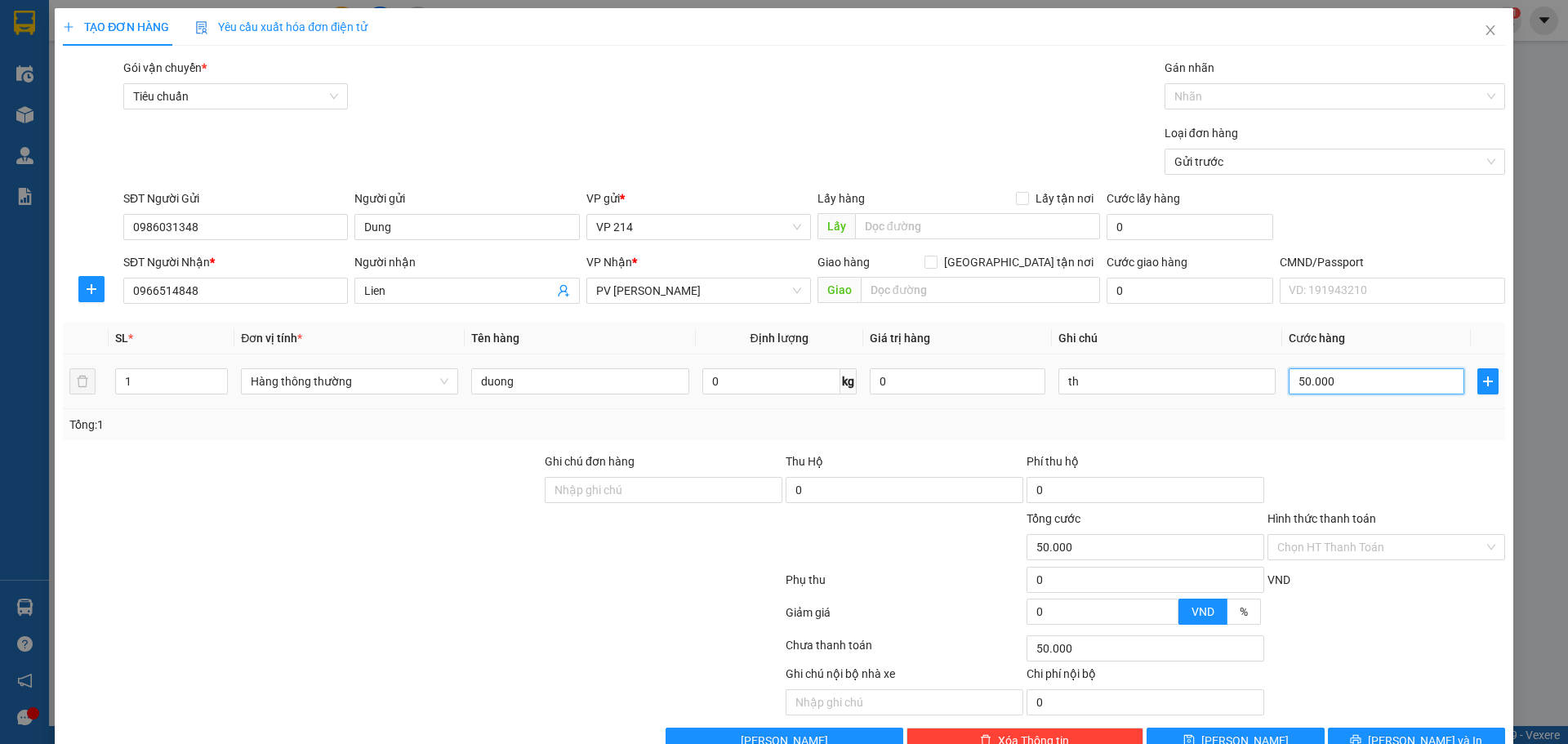
type input "50.000"
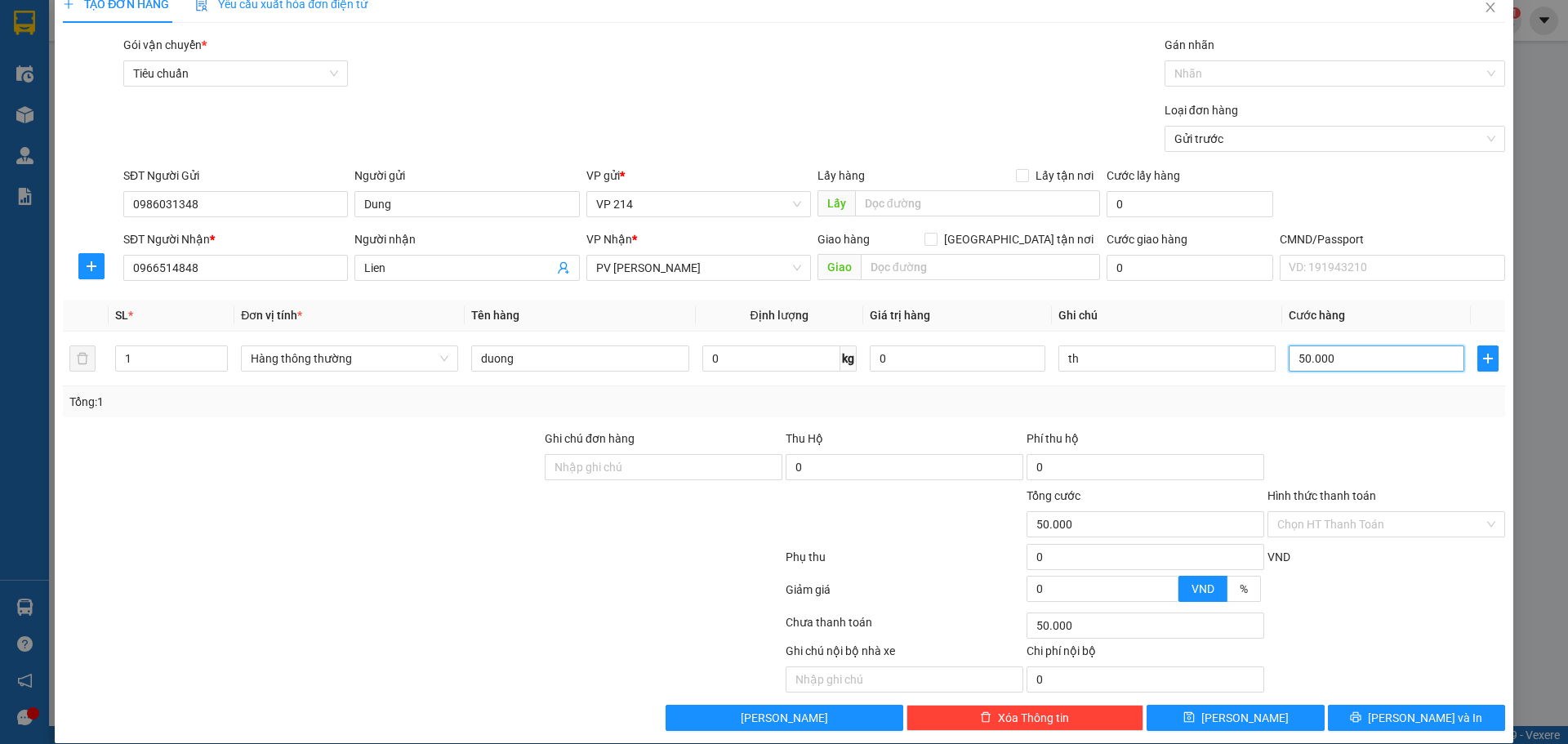
scroll to position [42, 0]
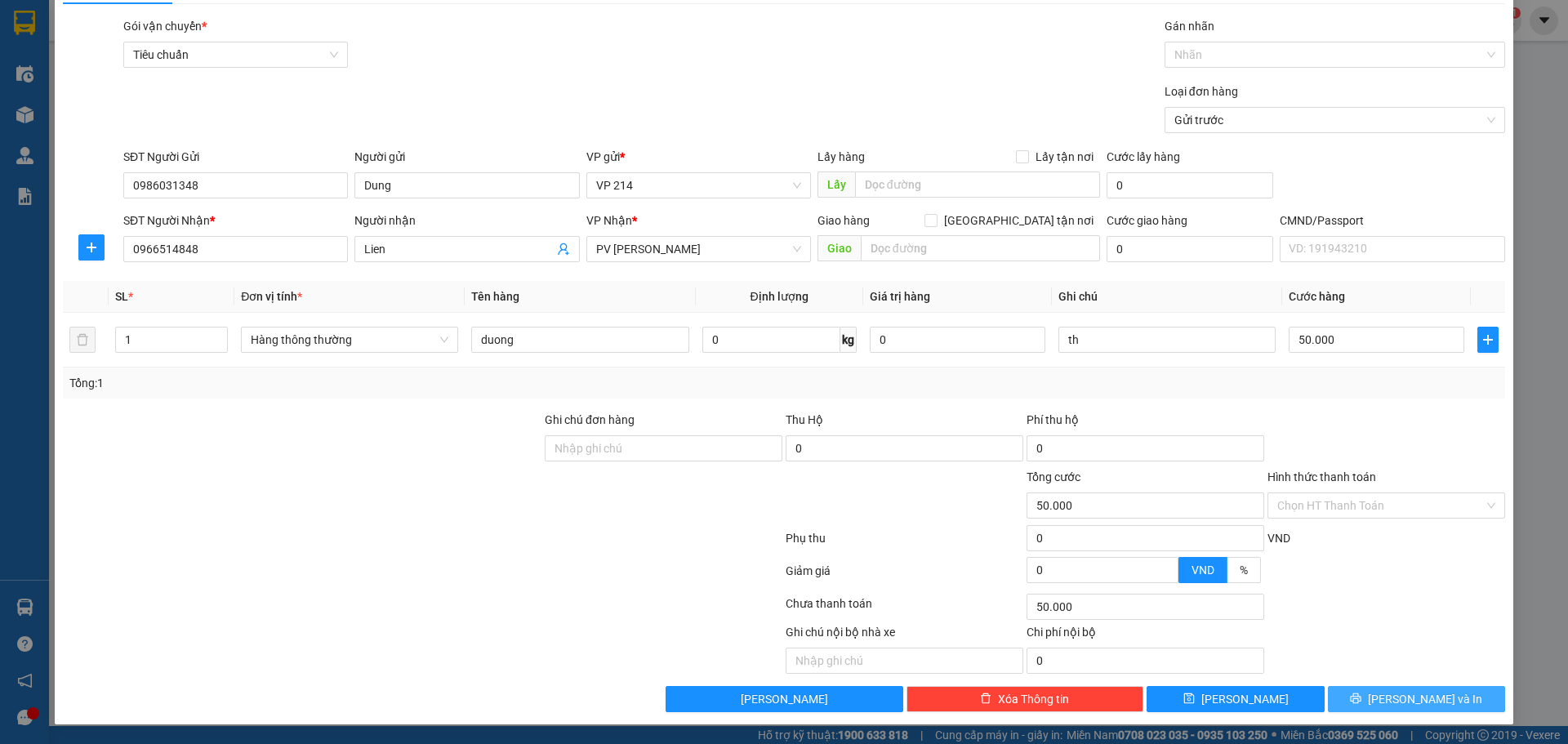
click at [1405, 701] on span "[PERSON_NAME] và In" at bounding box center [1424, 699] width 114 height 18
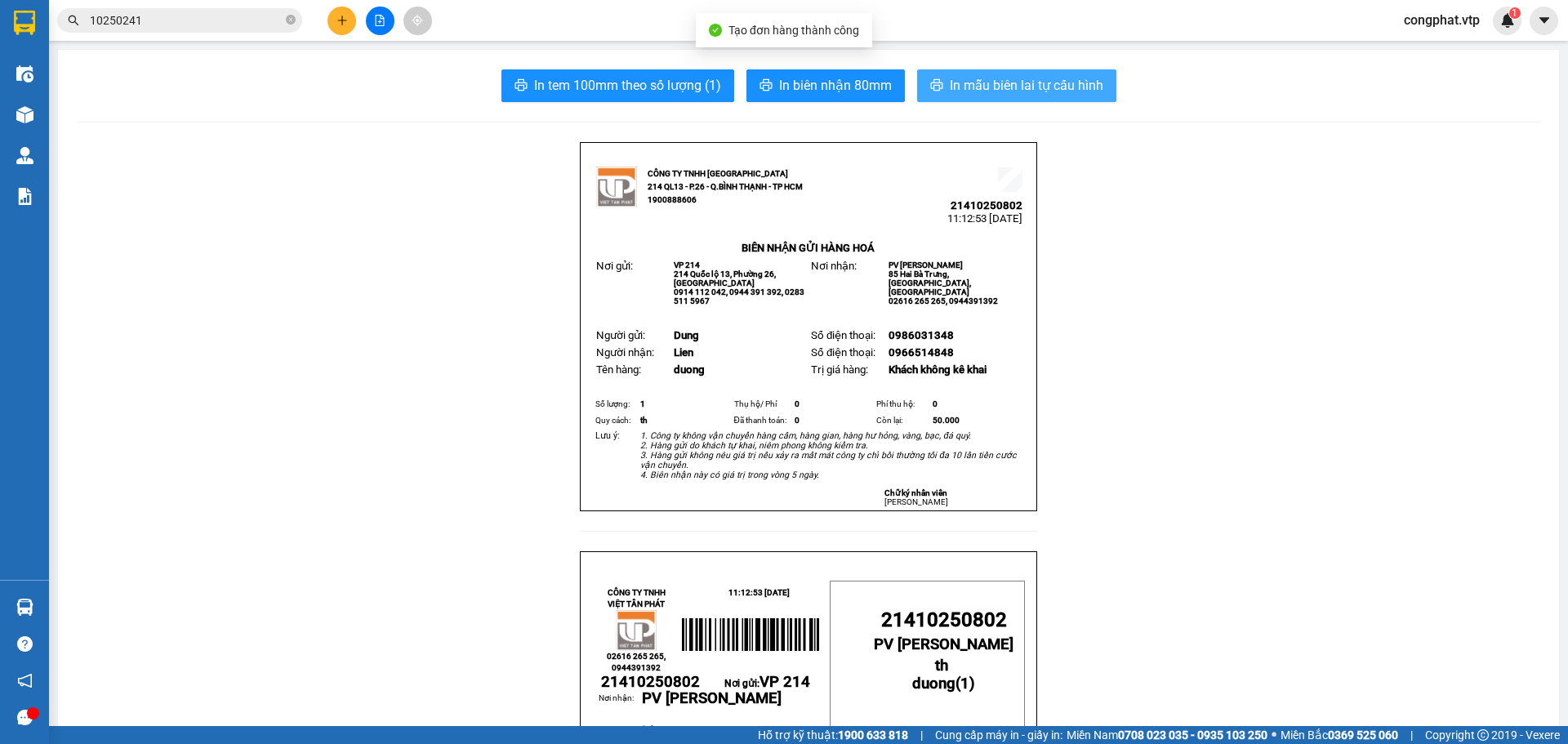
click at [992, 88] on span "In mẫu biên lai tự cấu hình" at bounding box center [1027, 84] width 153 height 20
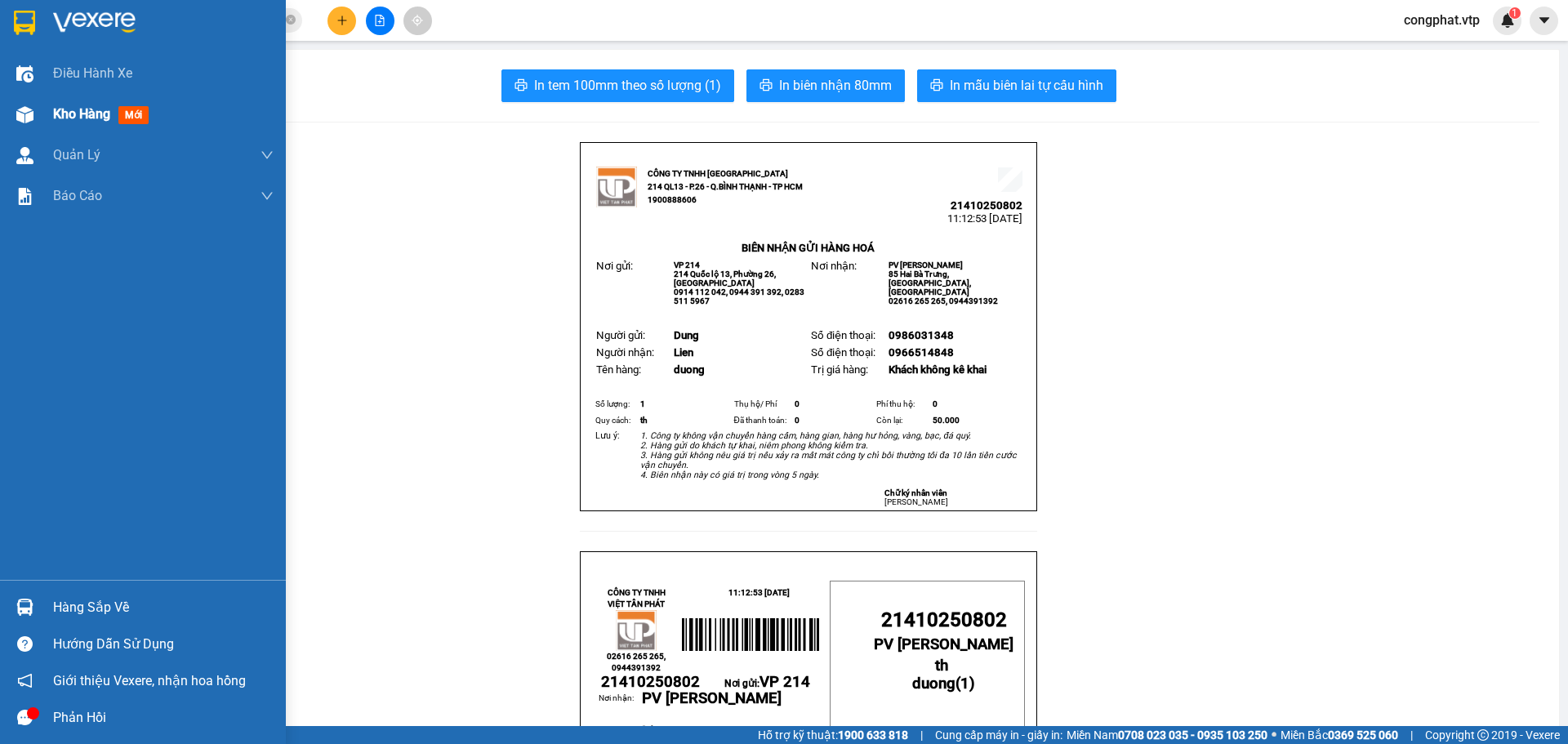
click at [106, 120] on span "Kho hàng" at bounding box center [82, 114] width 57 height 16
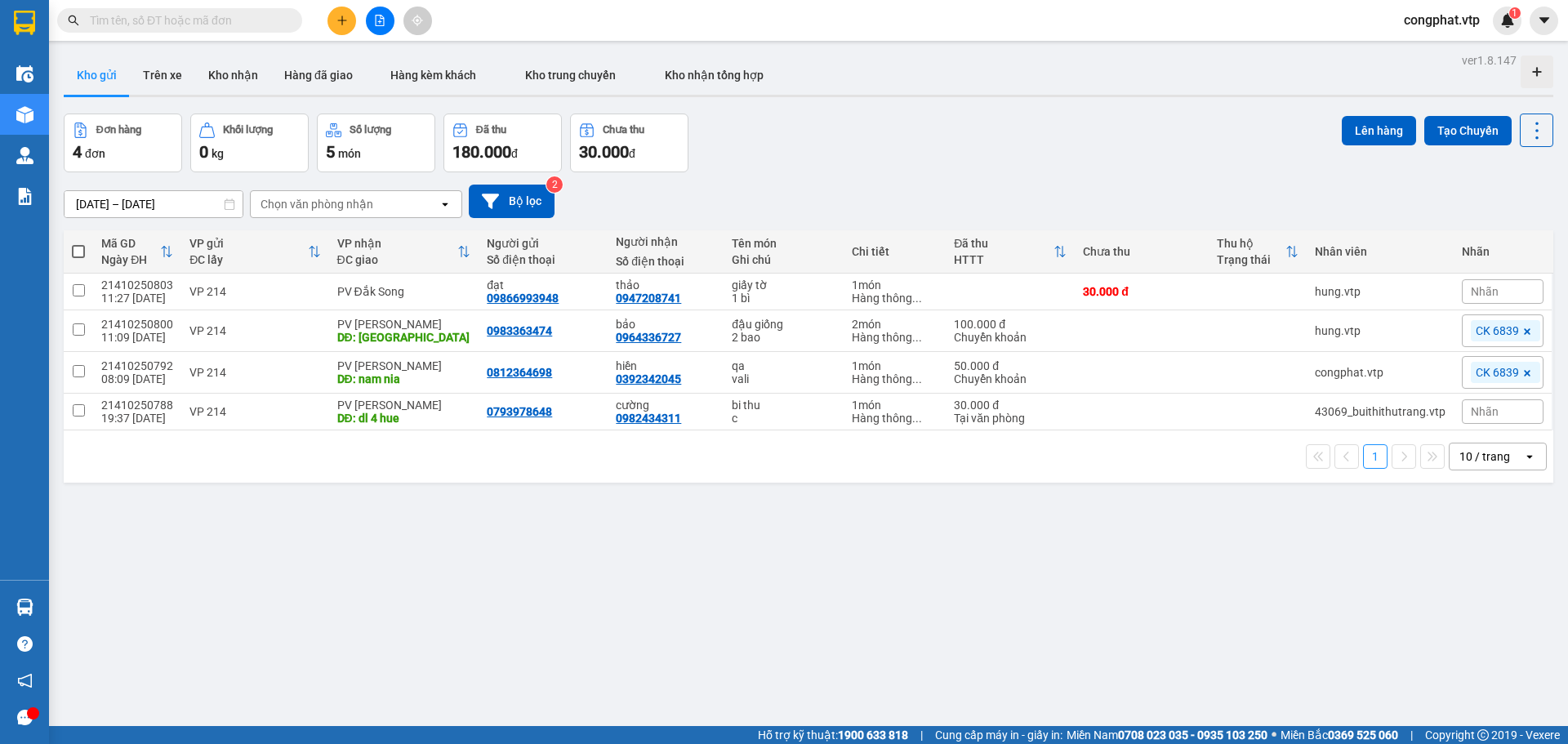
click at [384, 23] on icon "file-add" at bounding box center [380, 20] width 9 height 11
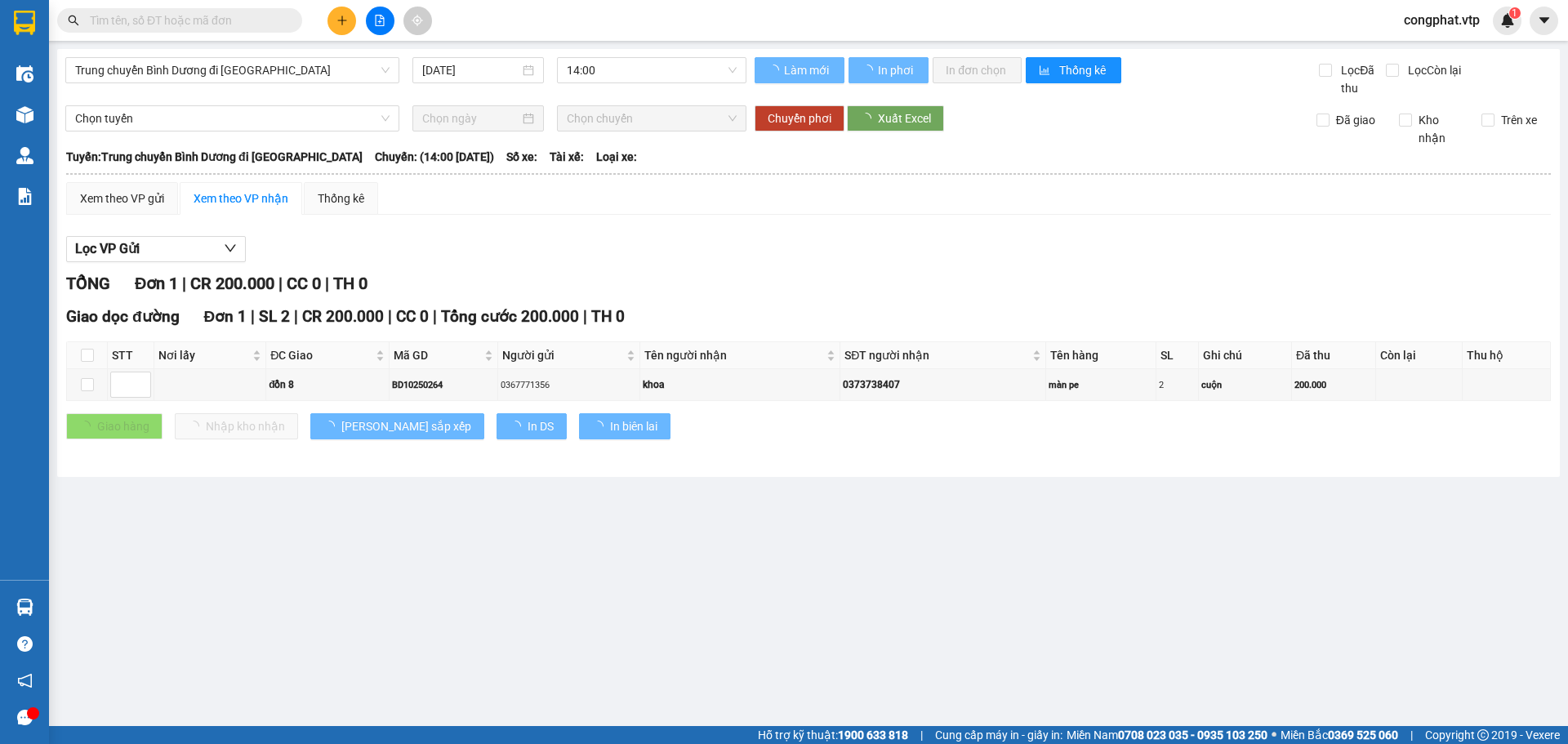
click at [231, 84] on div "Trung chuyển Bình Dương đi BXMĐ 15/10/2025 14:00" at bounding box center [405, 77] width 681 height 40
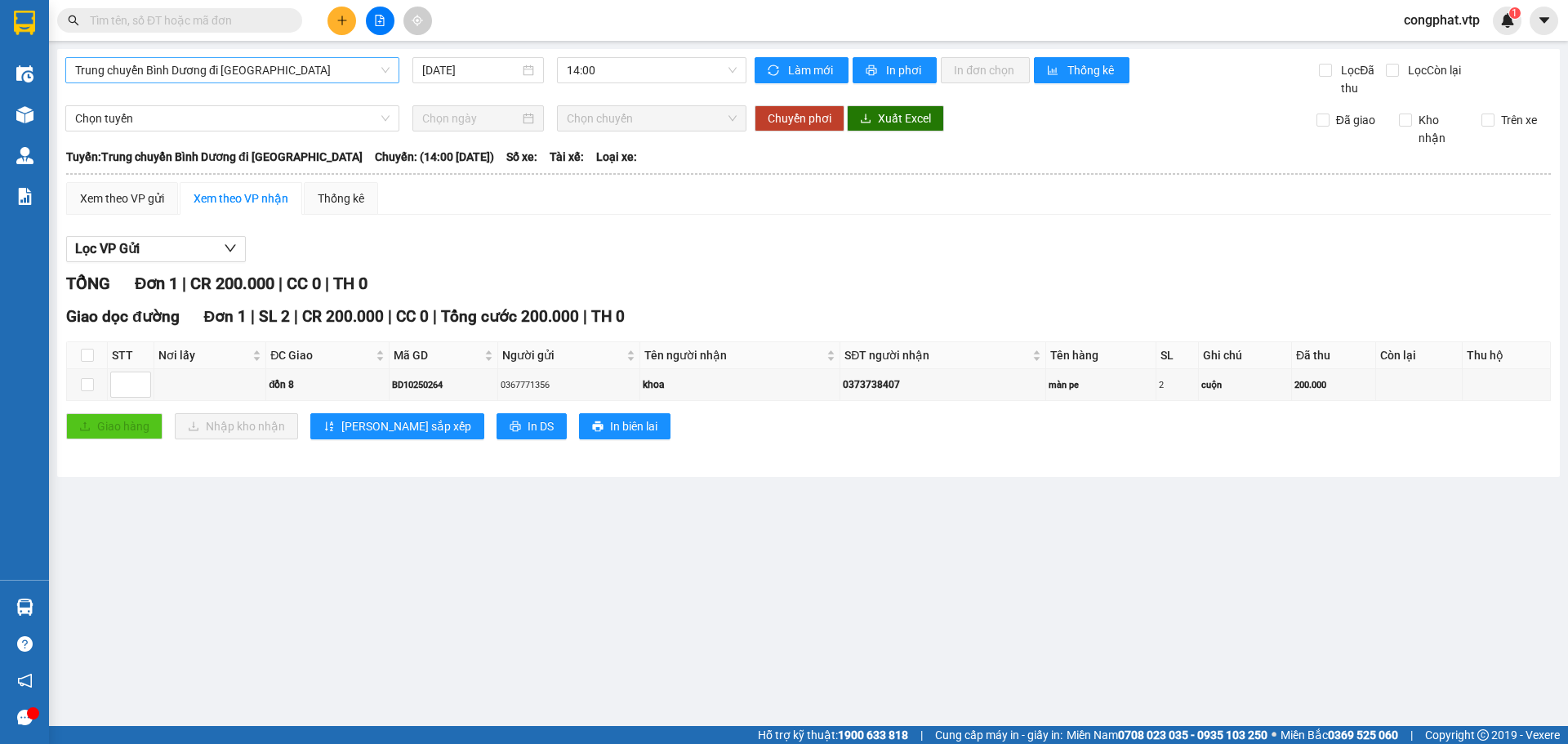
click at [245, 73] on span "Trung chuyển Bình Dương đi BXMĐ" at bounding box center [231, 70] width 314 height 24
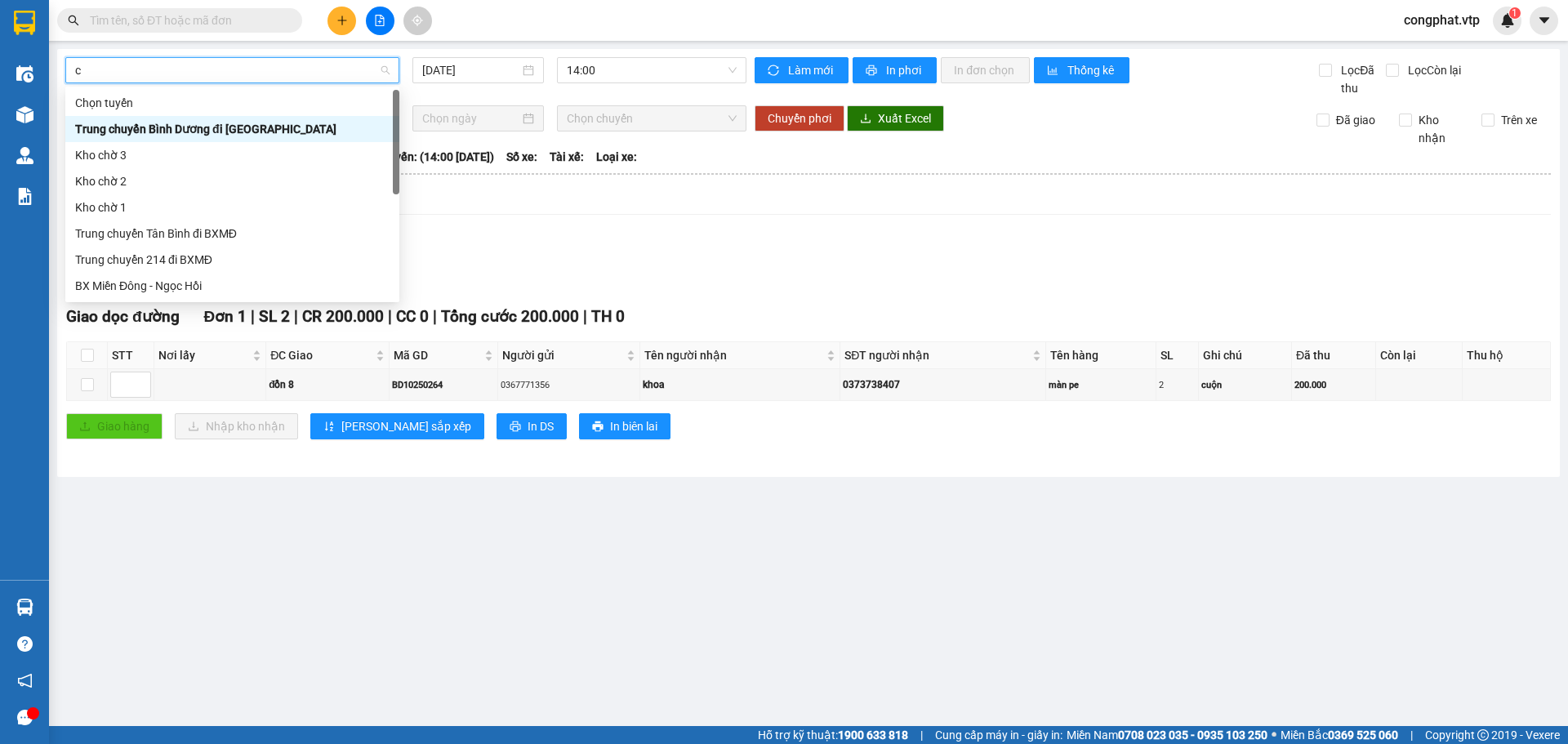
type input "cj"
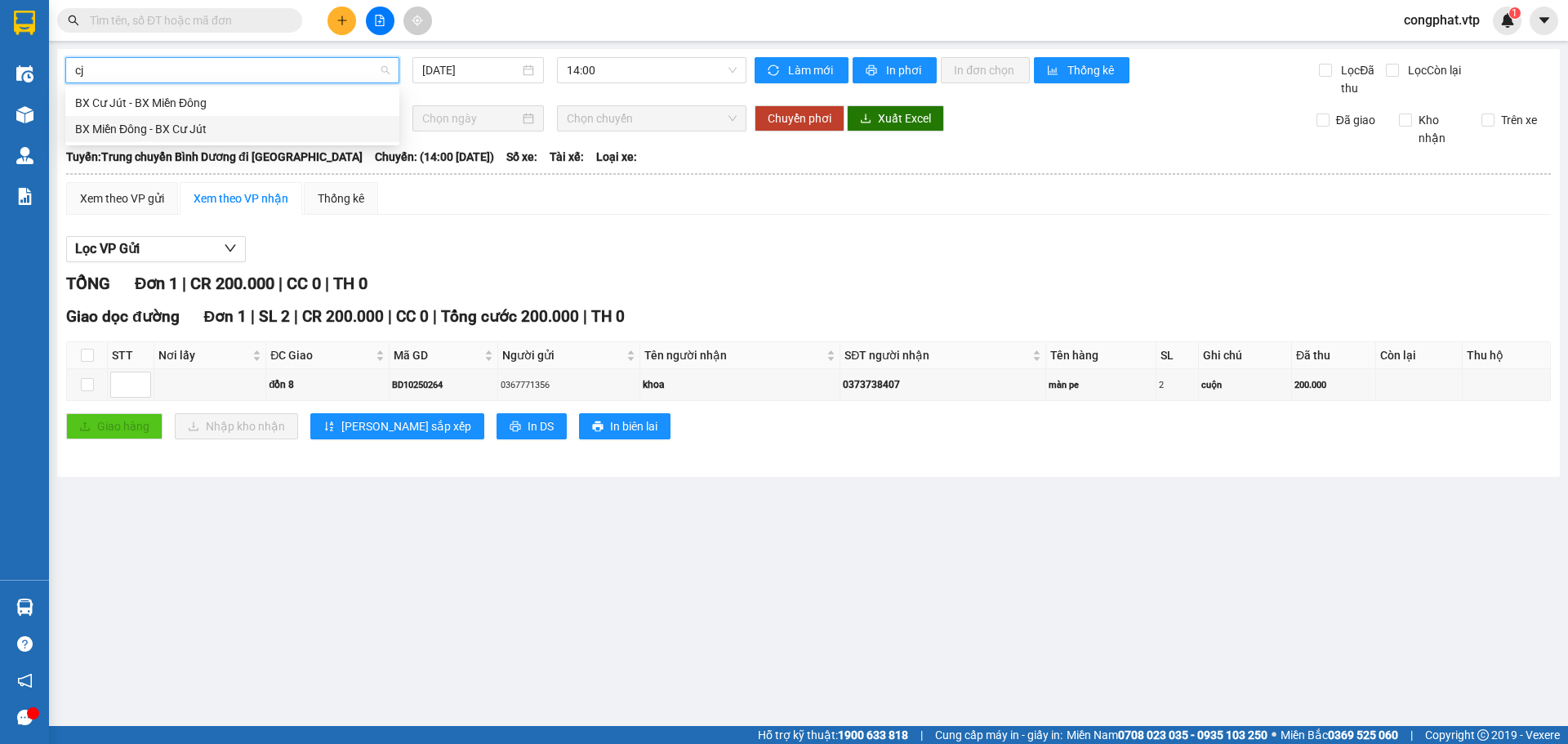
click at [271, 123] on div "BX Miền Đông - BX Cư Jút" at bounding box center [231, 129] width 314 height 18
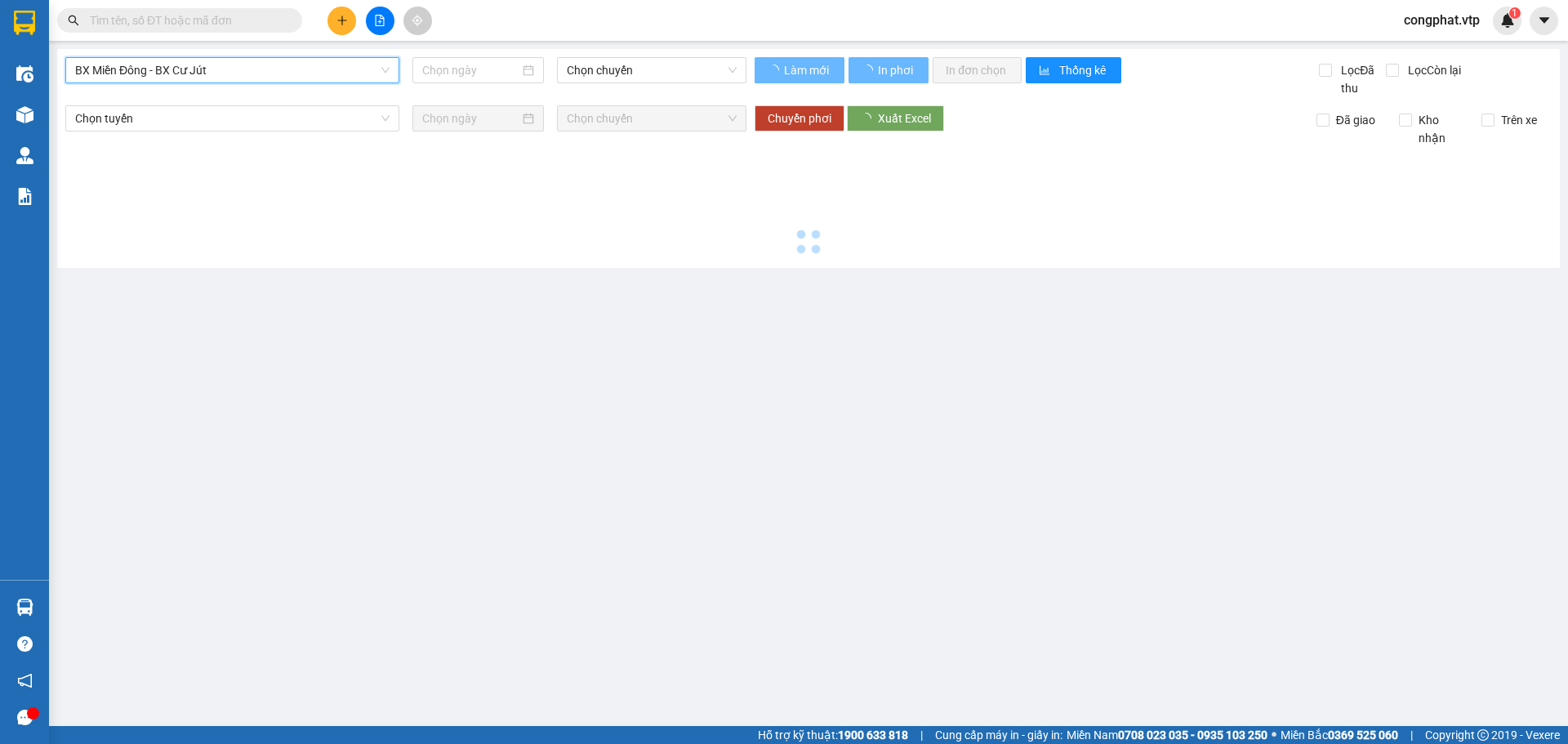
type input "[DATE]"
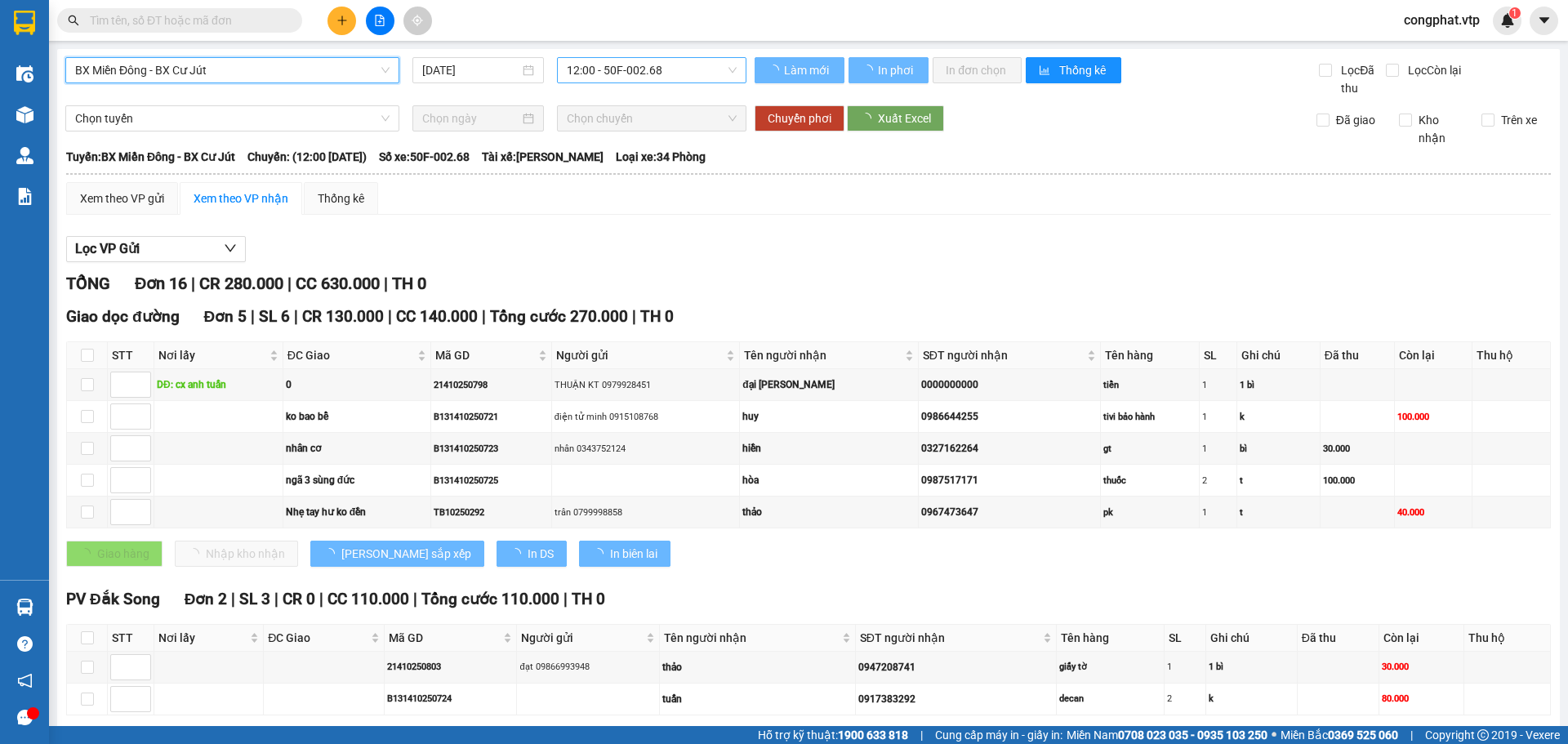
click at [608, 73] on span "12:00 - 50F-002.68" at bounding box center [652, 70] width 170 height 24
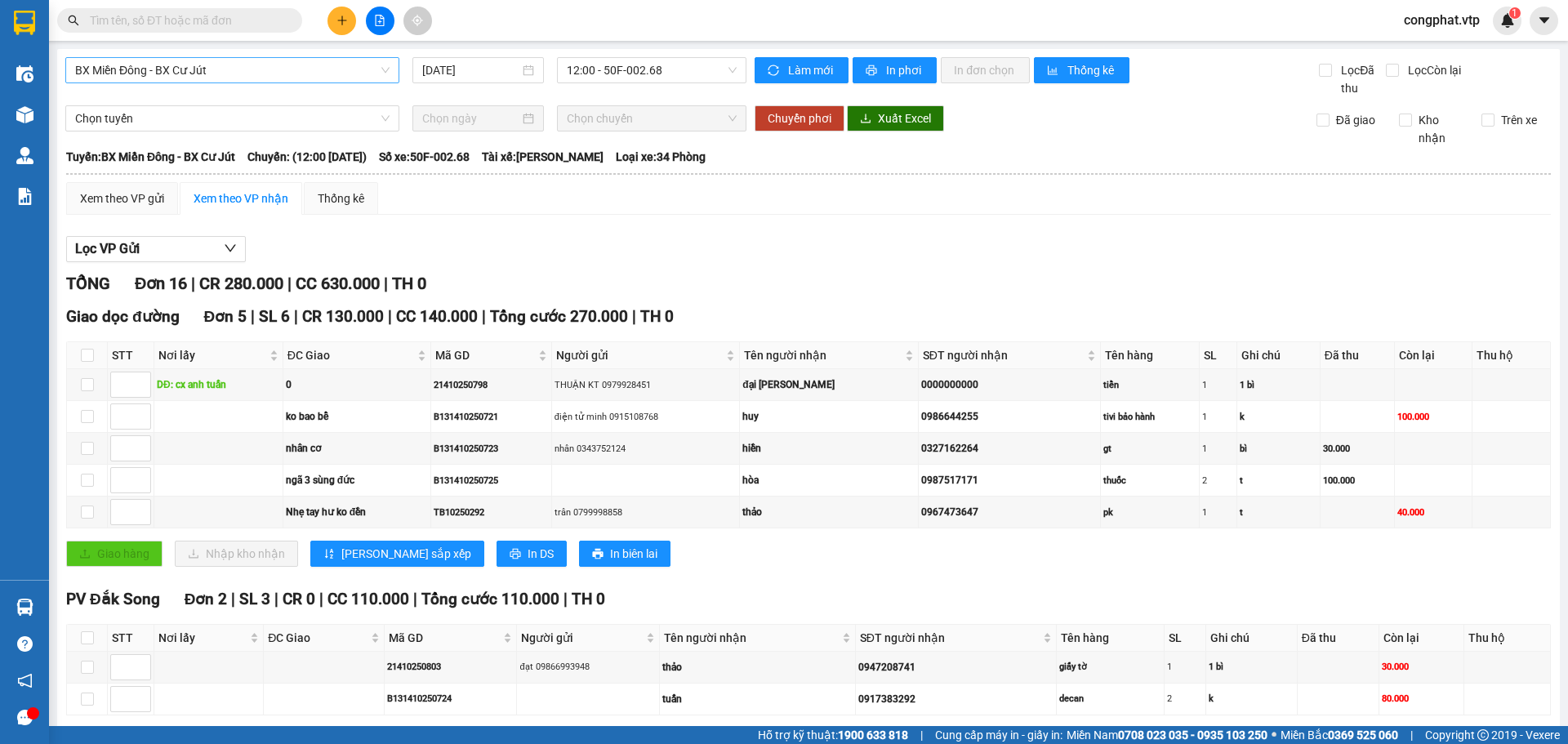
click at [782, 251] on div "Lọc VP Gửi" at bounding box center [808, 249] width 1485 height 27
click at [137, 208] on div "Xem theo VP gửi" at bounding box center [122, 198] width 112 height 33
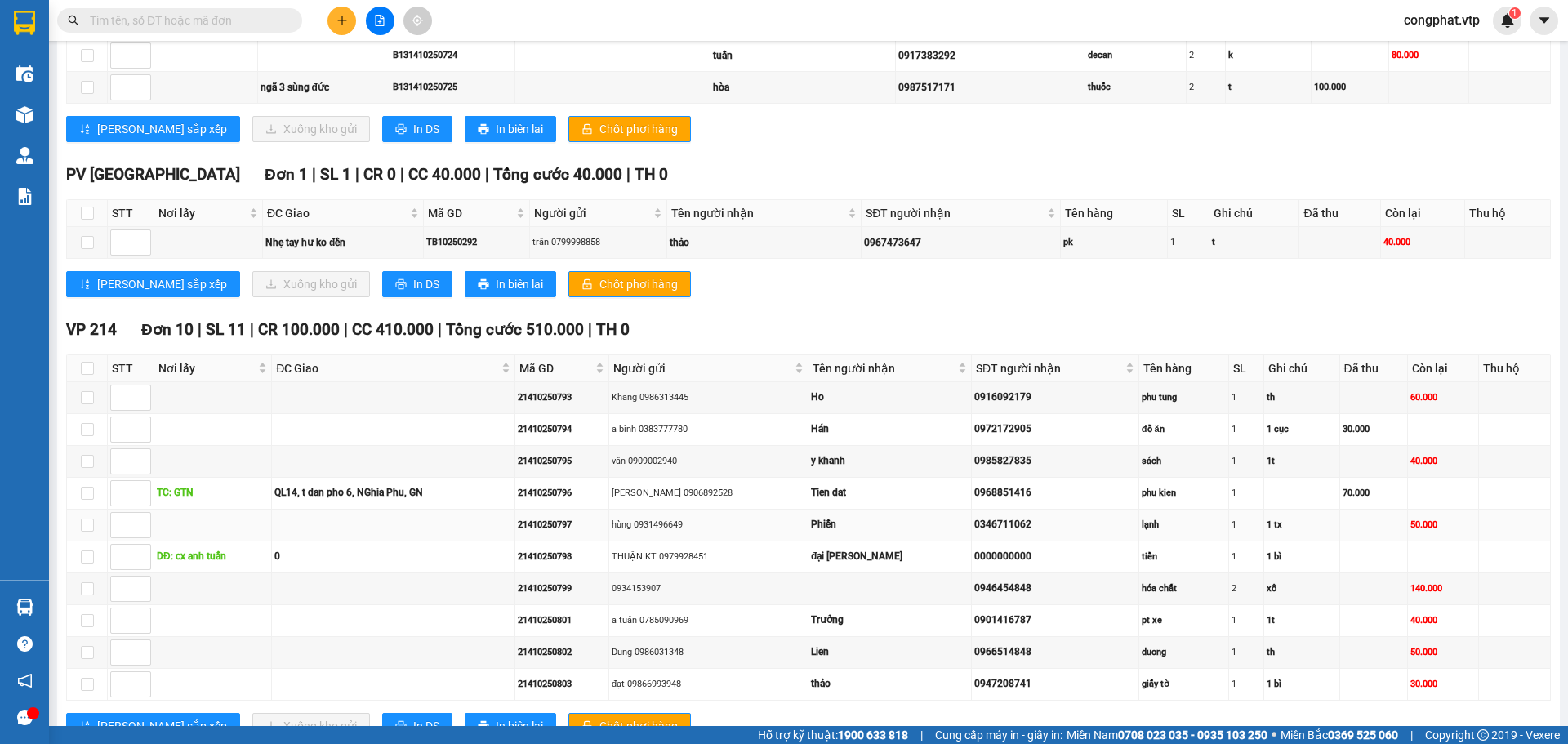
scroll to position [647, 0]
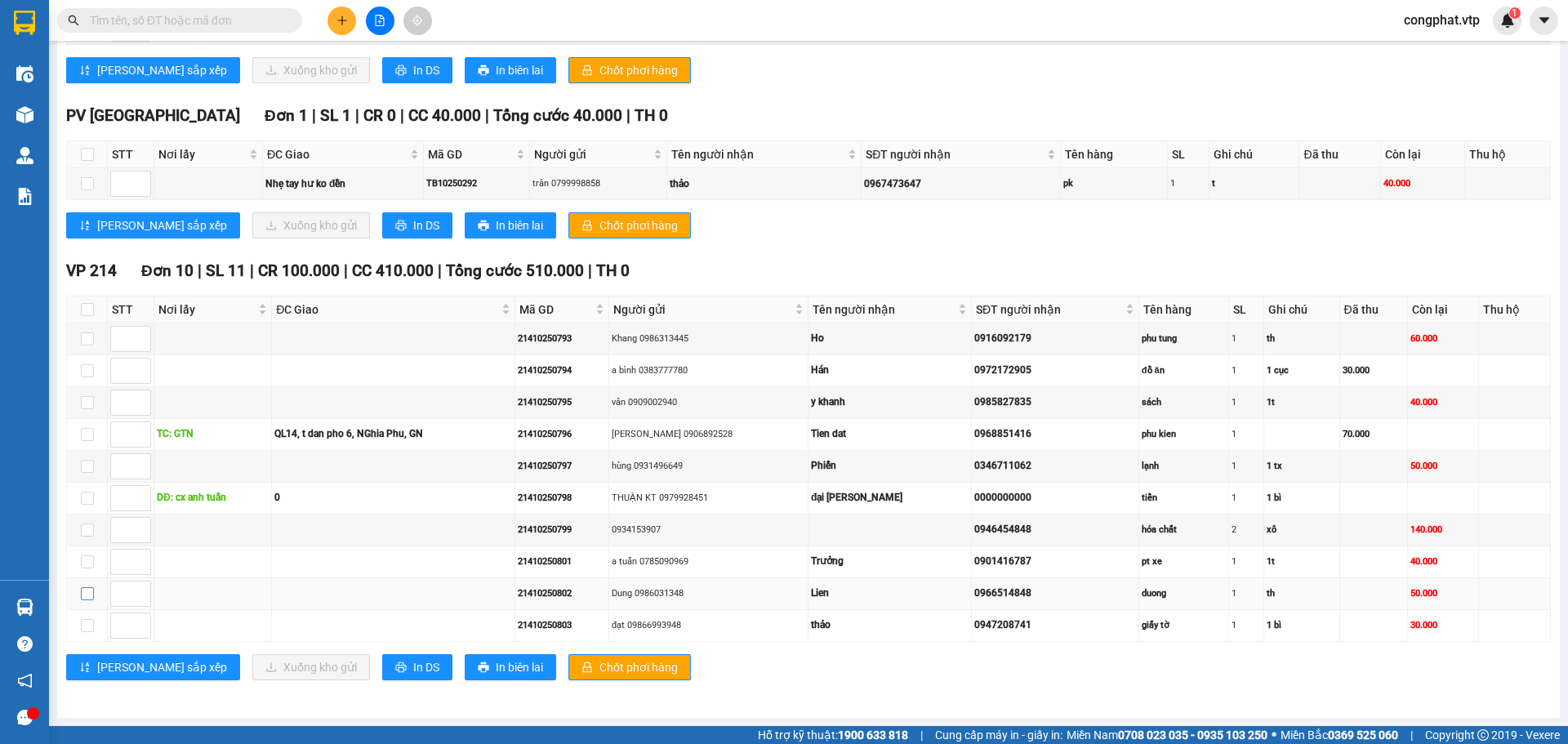
click at [91, 589] on input "checkbox" at bounding box center [87, 593] width 13 height 13
checkbox input "true"
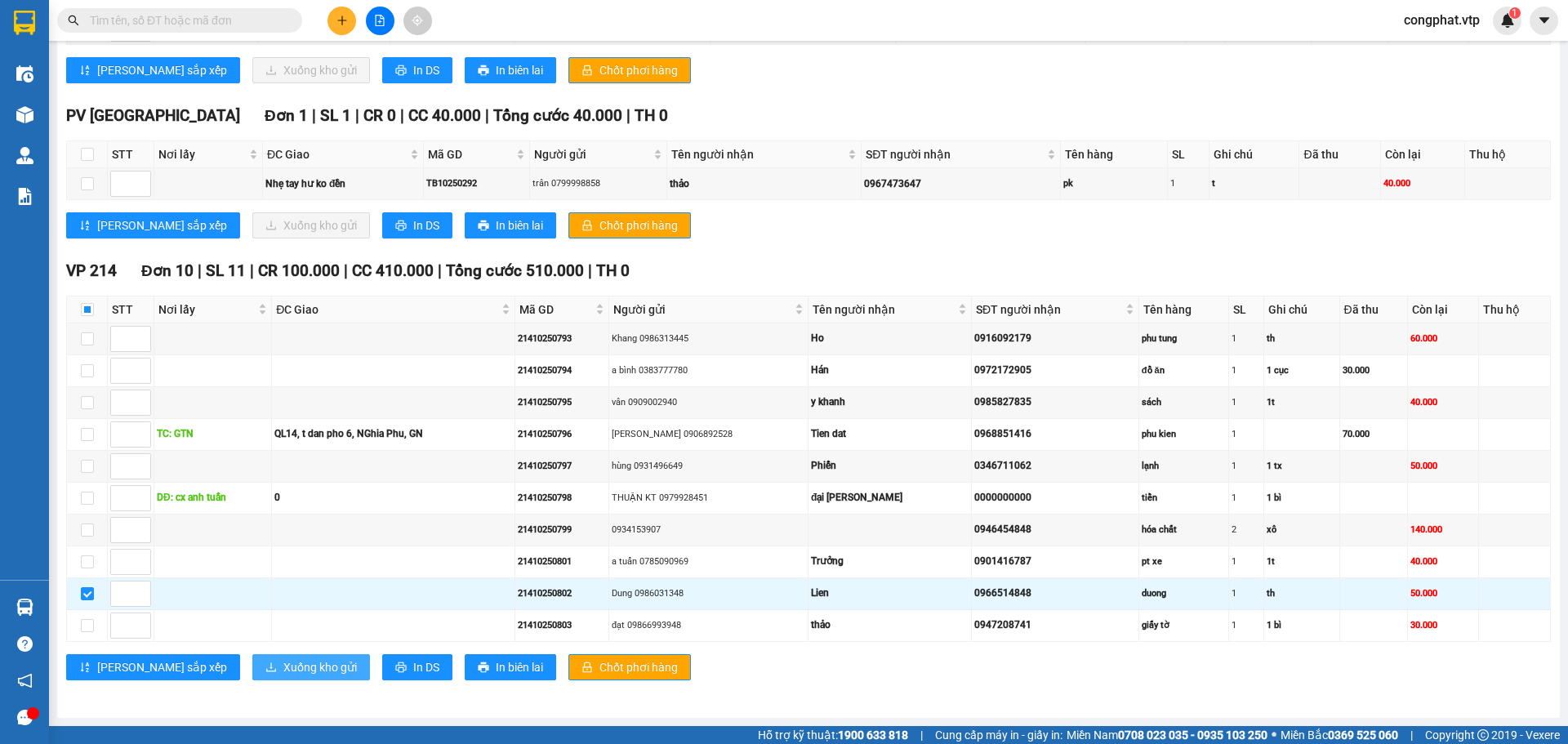
click at [284, 674] on span "Xuống kho gửi" at bounding box center [320, 667] width 73 height 18
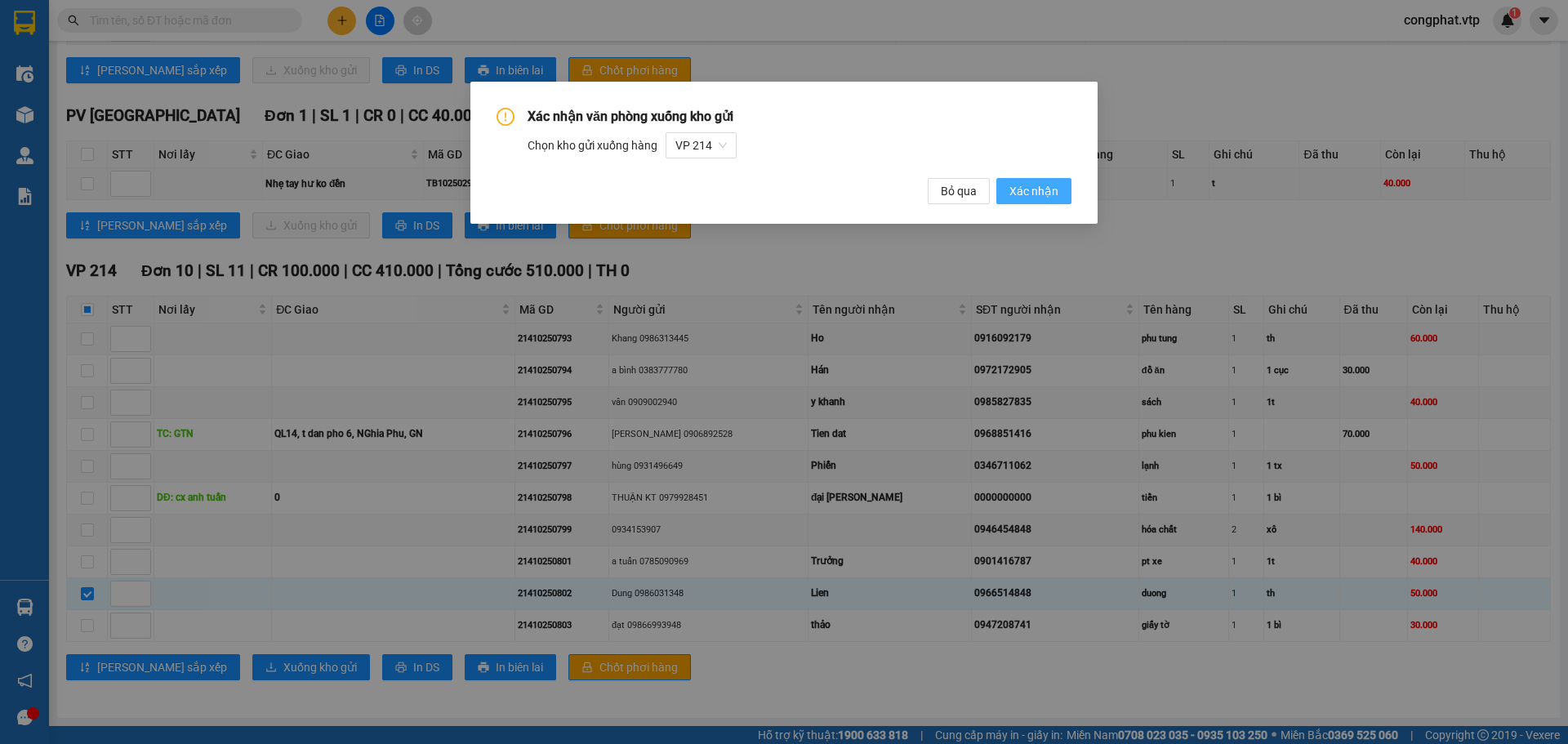
click at [1047, 185] on span "Xác nhận" at bounding box center [1034, 191] width 49 height 18
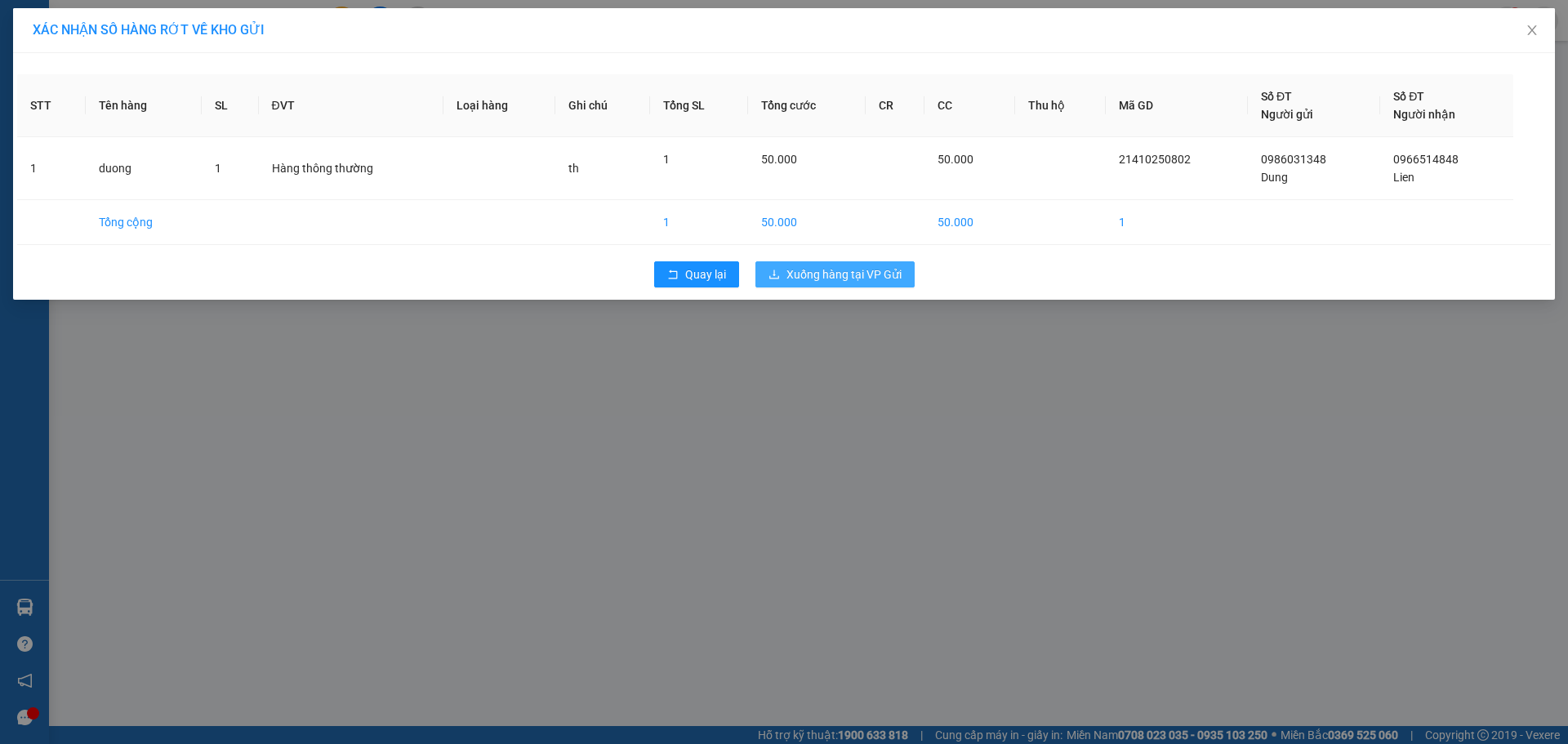
click at [840, 281] on span "Xuống hàng tại VP Gửi" at bounding box center [844, 274] width 115 height 18
